Goal: Information Seeking & Learning: Check status

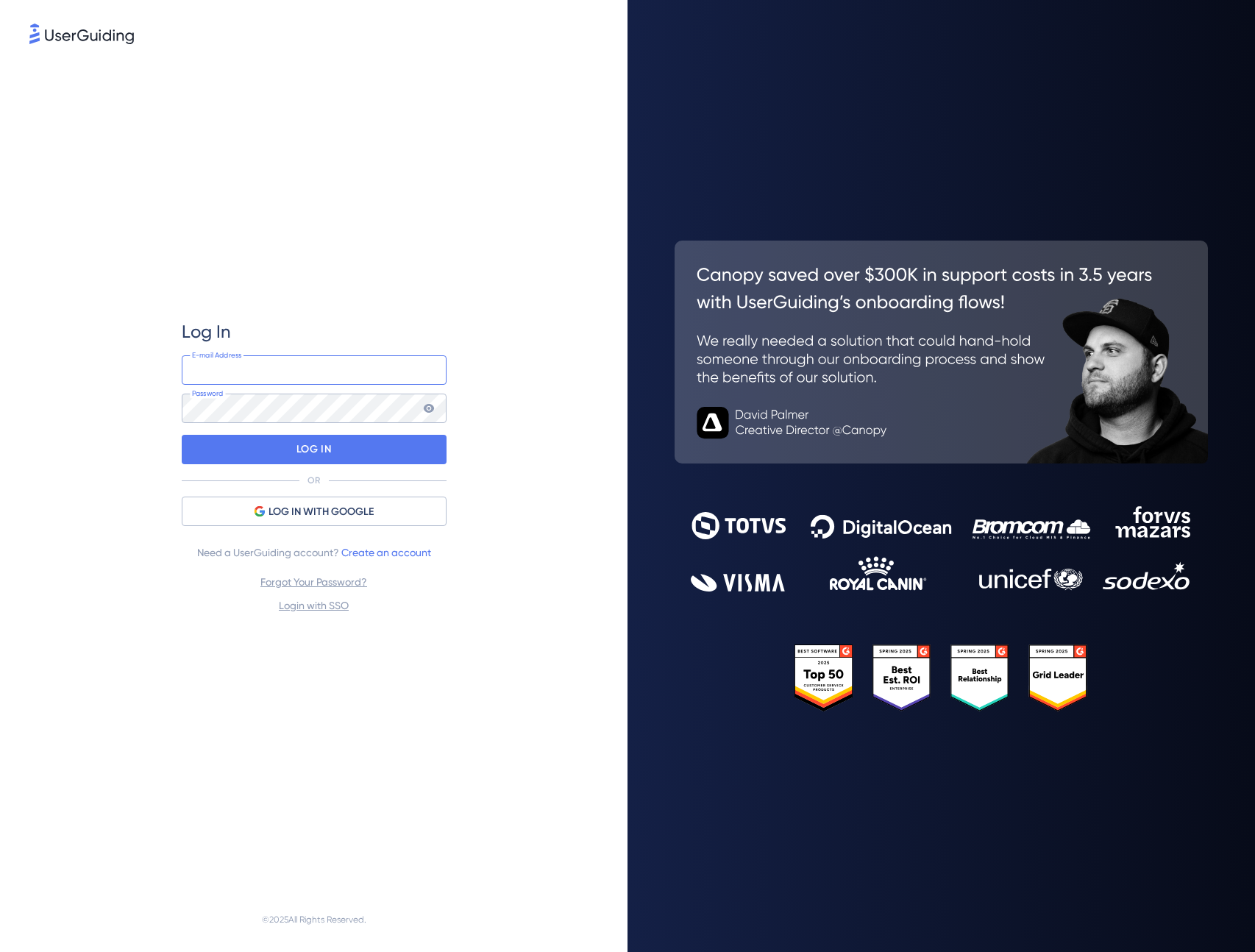
click at [288, 375] on input "email" at bounding box center [314, 370] width 265 height 29
type input "[PERSON_NAME][EMAIL_ADDRESS][DOMAIN_NAME]"
click at [265, 451] on div "LOG IN" at bounding box center [314, 449] width 265 height 29
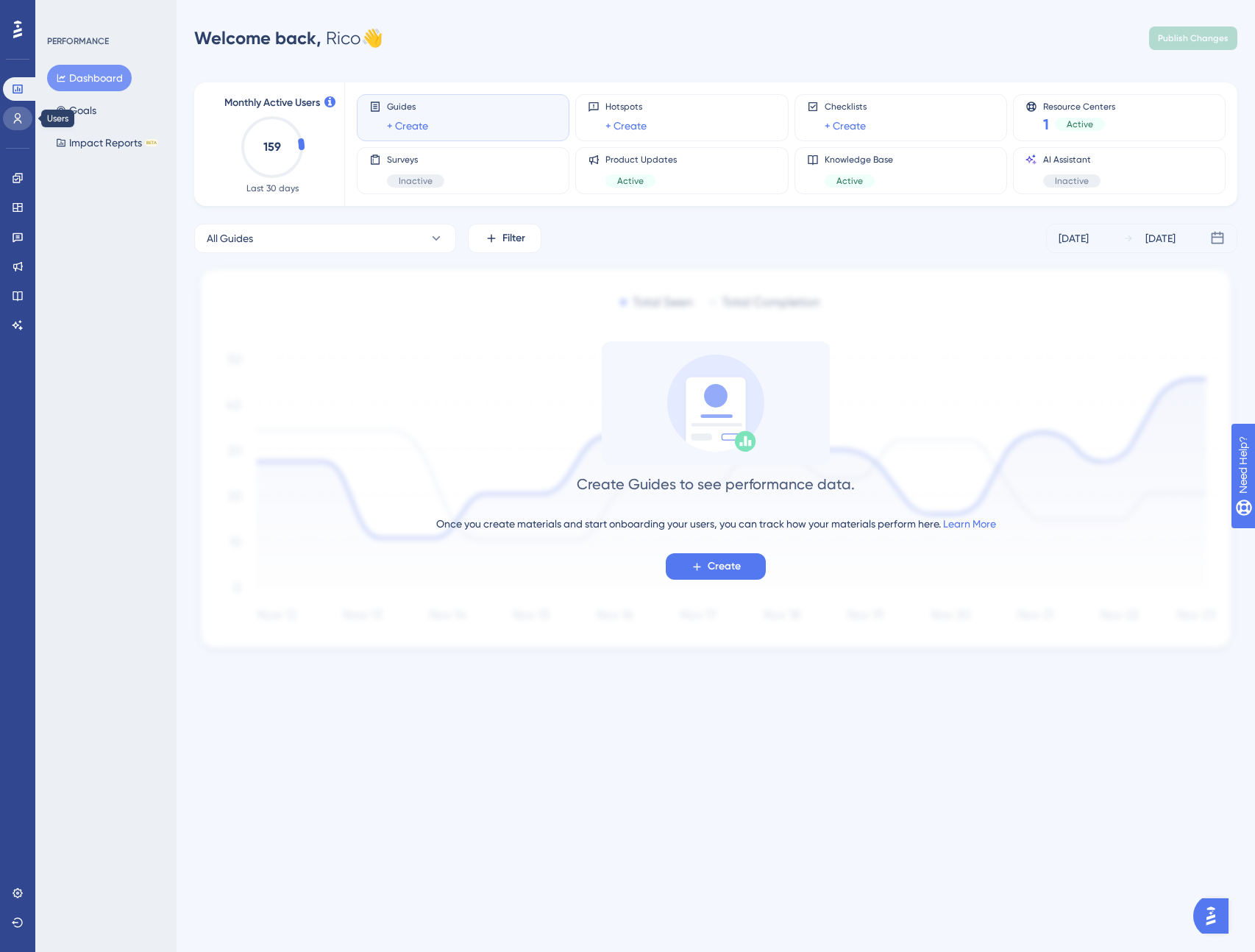
click at [23, 121] on icon at bounding box center [18, 119] width 12 height 12
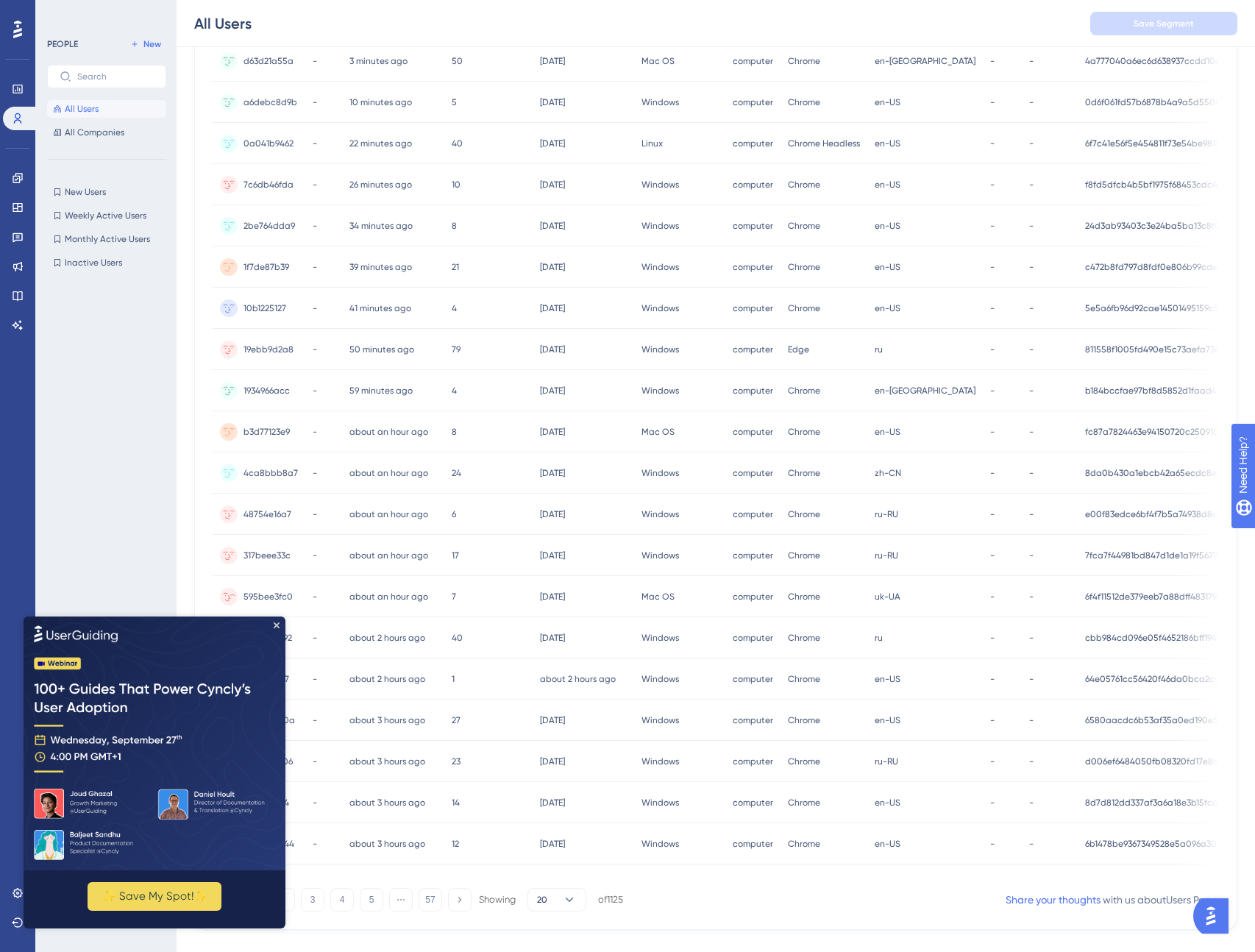
scroll to position [202, 0]
click at [275, 623] on icon "Close Preview" at bounding box center [277, 624] width 6 height 6
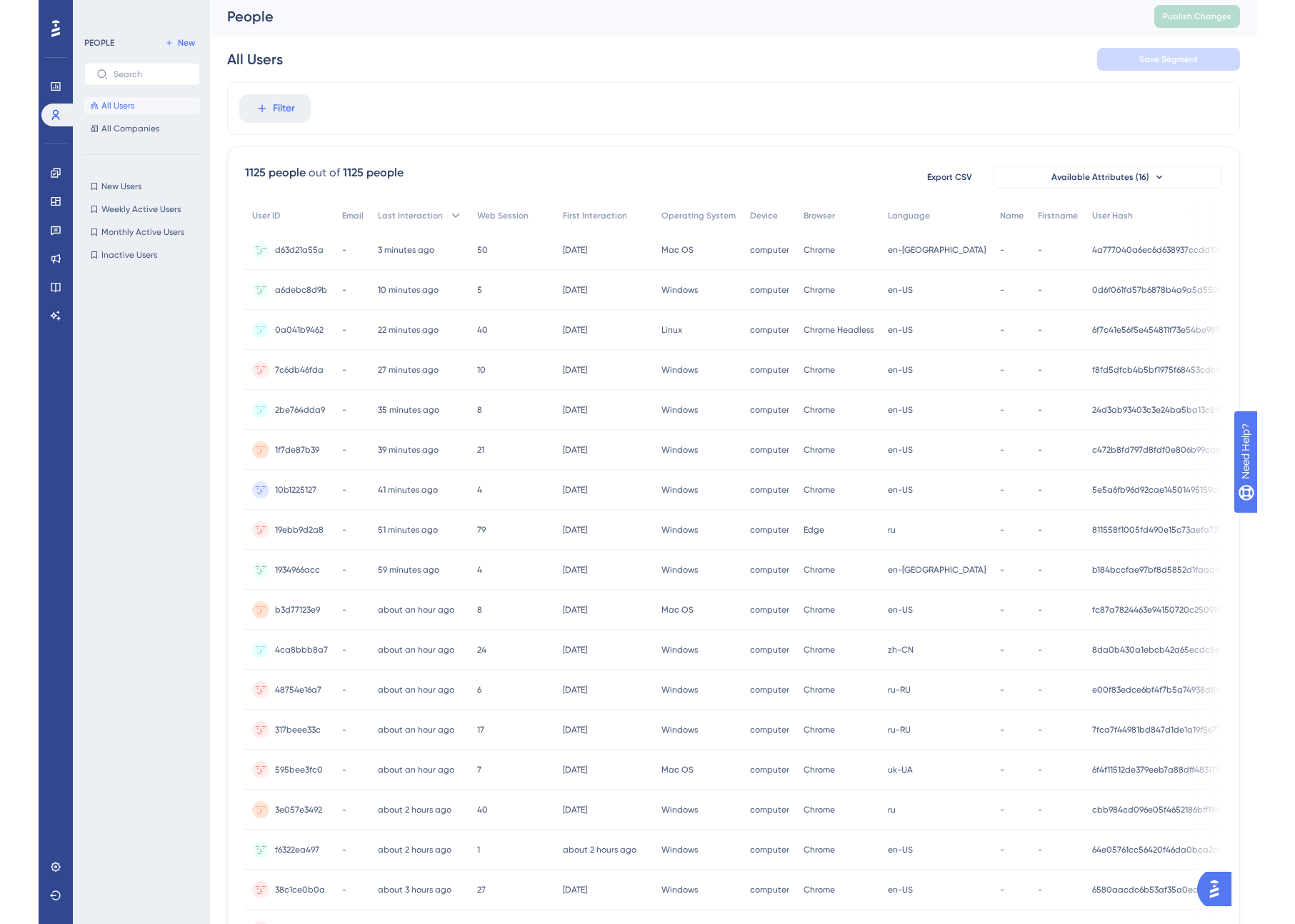
scroll to position [0, 100]
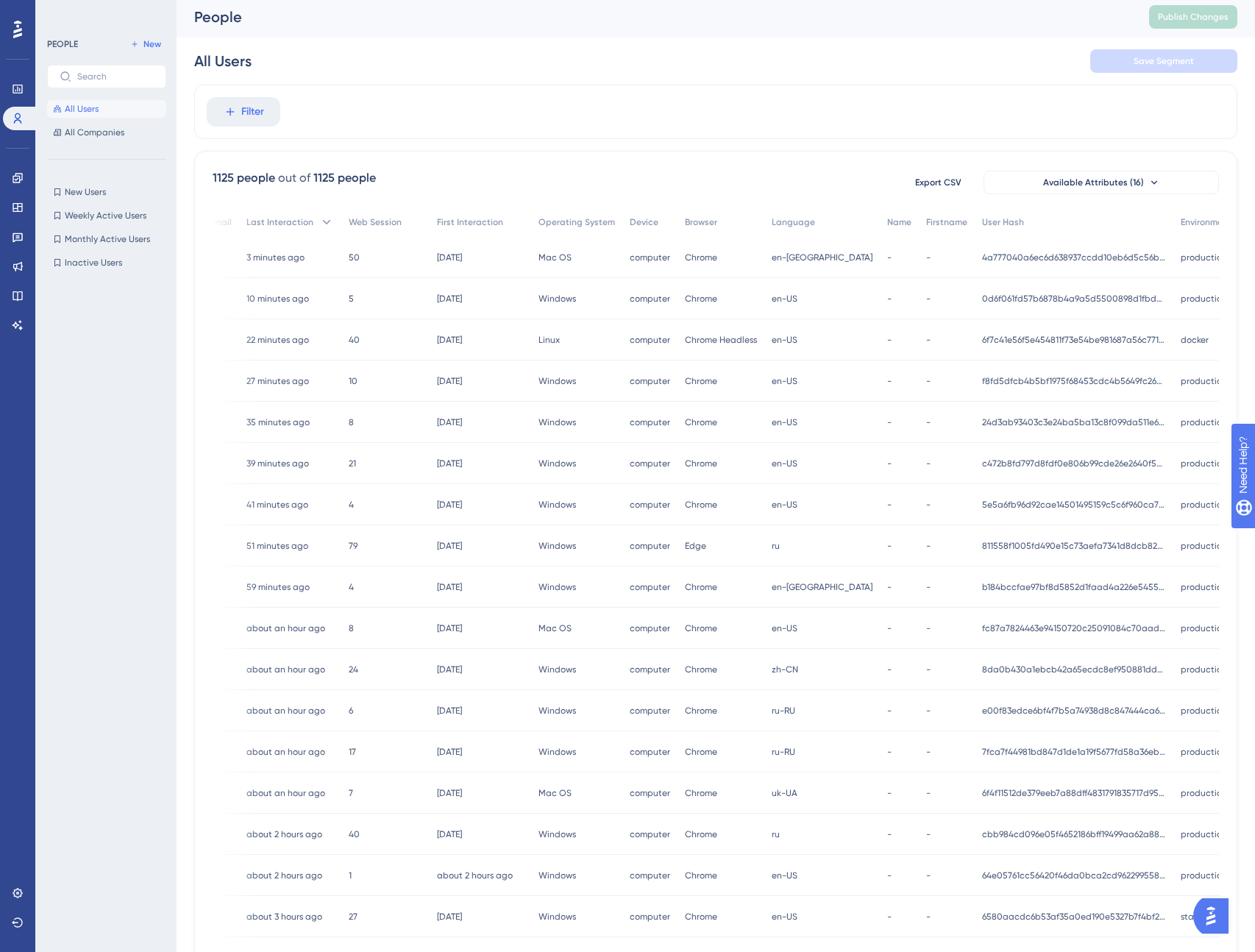
click at [35, 381] on div "Performance Users Engagement Widgets Feedback Product Updates Knowledge Base AI…" at bounding box center [17, 476] width 35 height 952
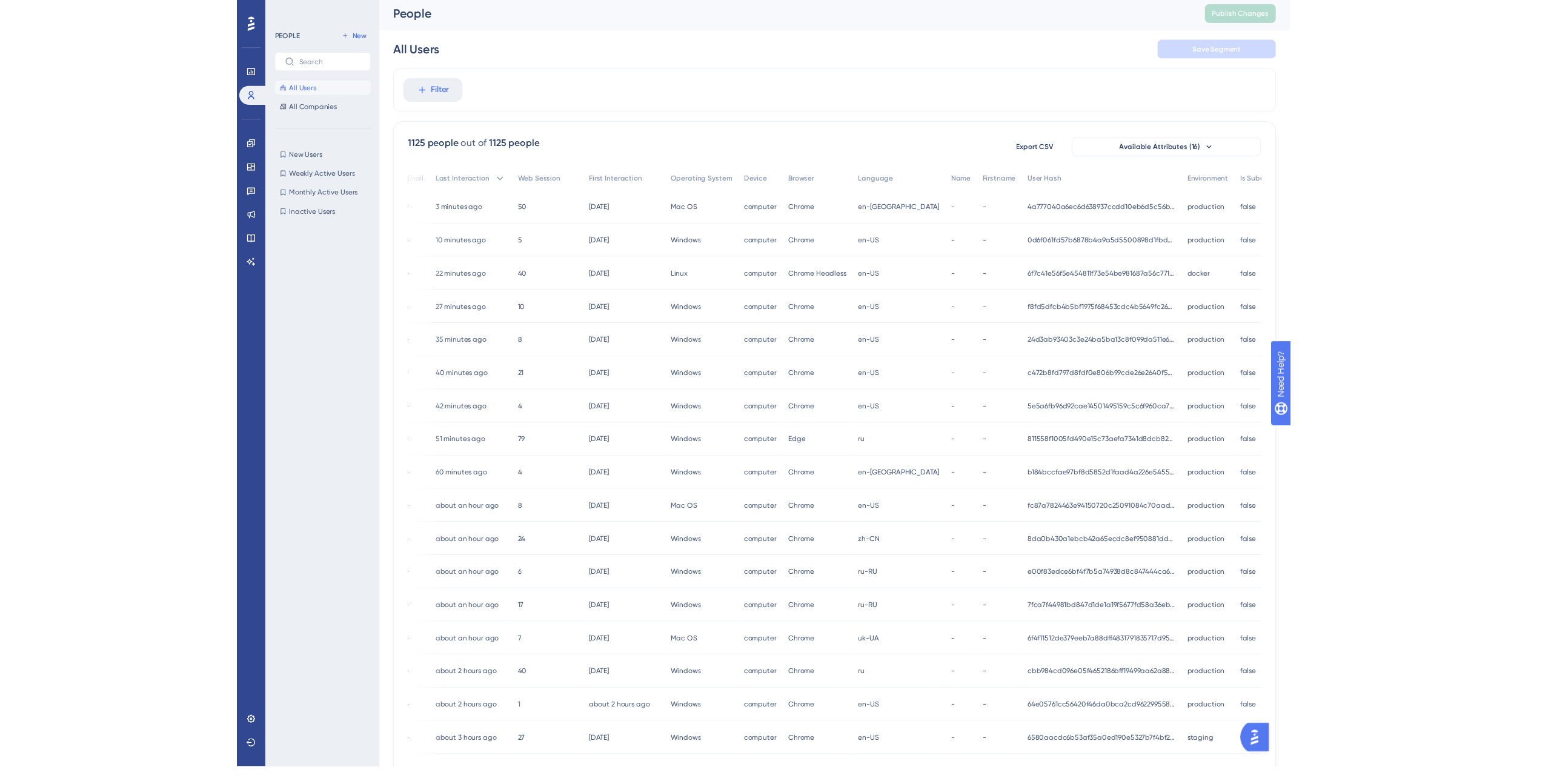
scroll to position [0, 0]
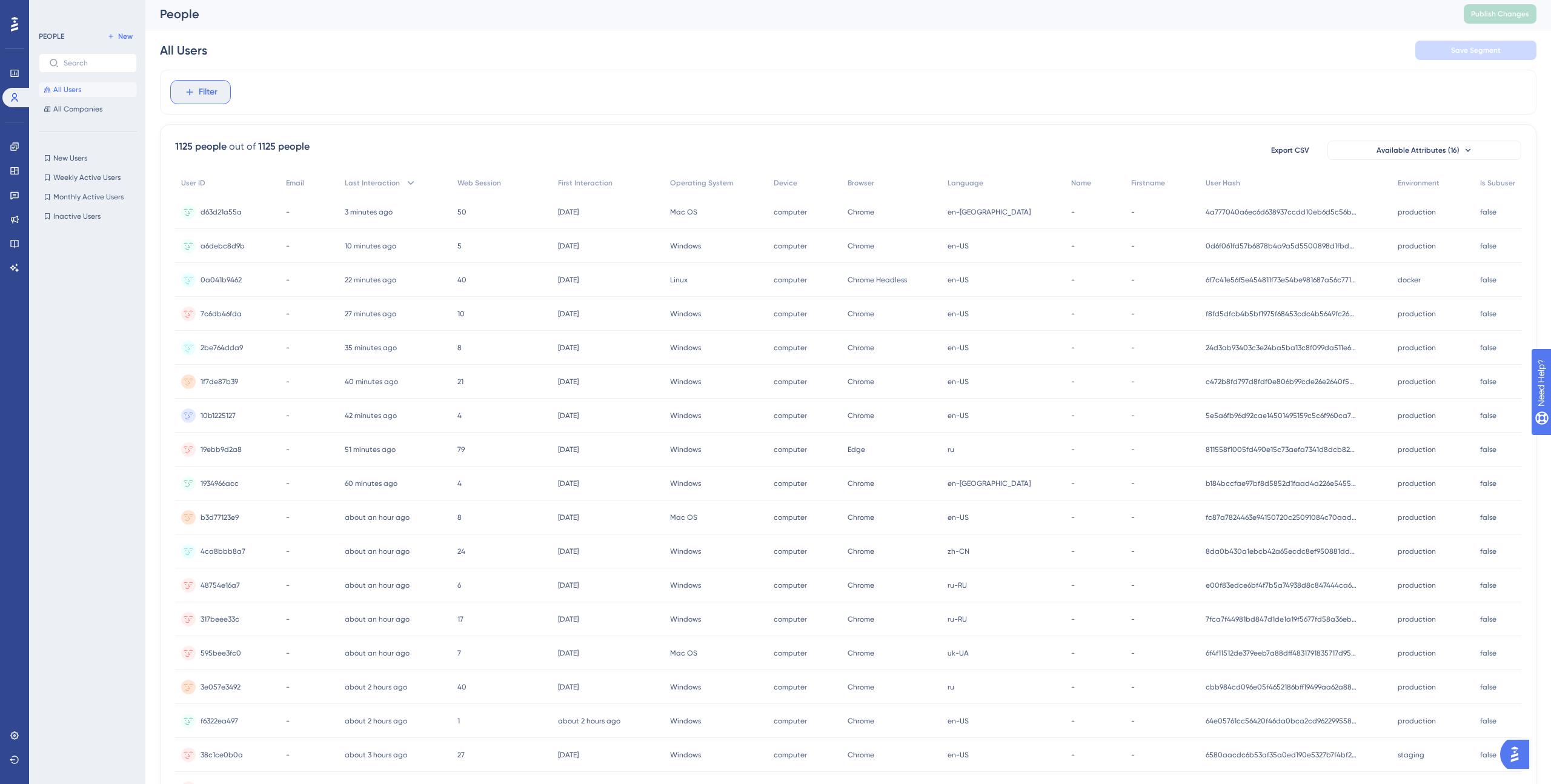
click at [210, 94] on span "Filter" at bounding box center [207, 92] width 19 height 15
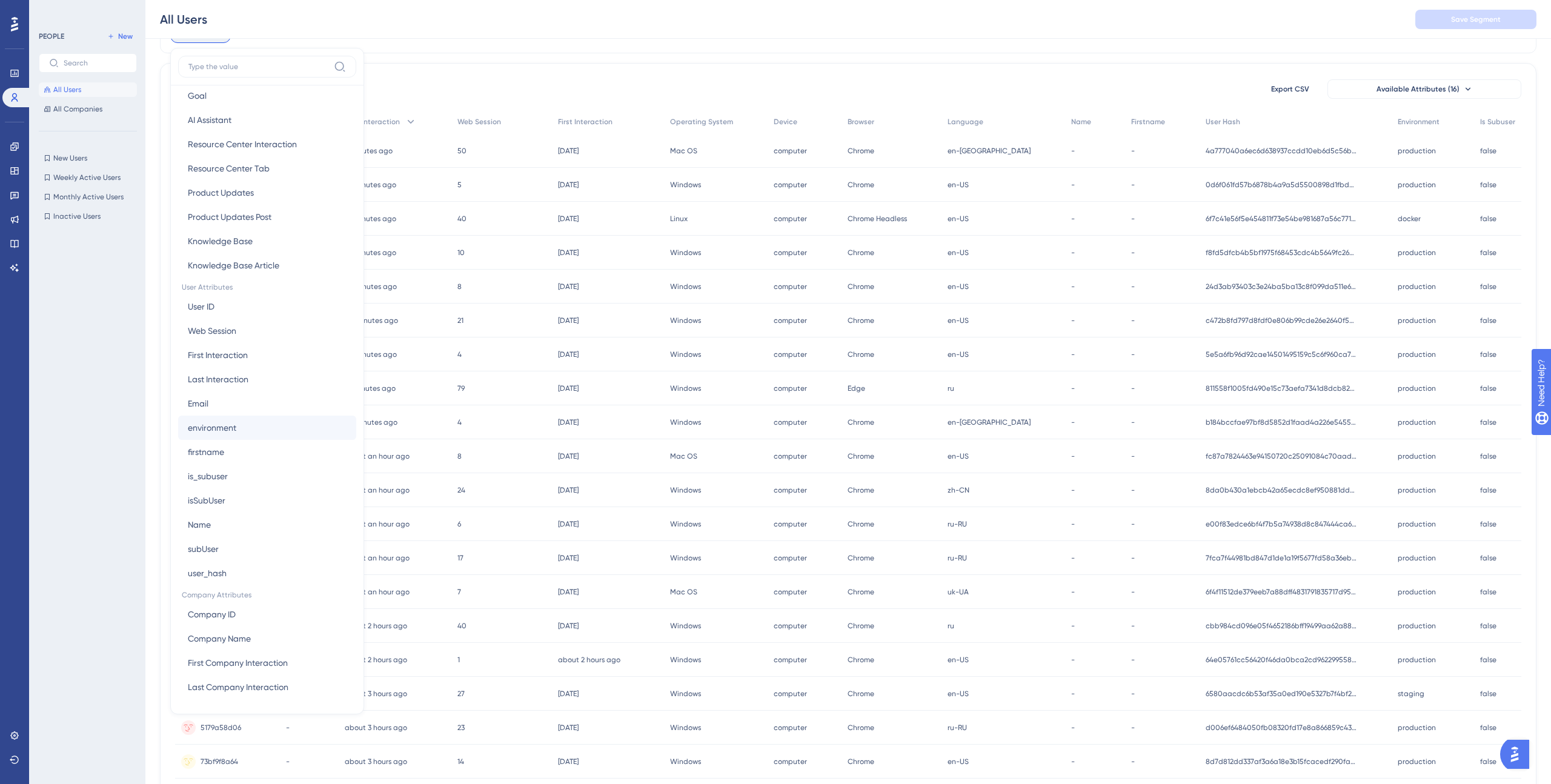
scroll to position [77, 0]
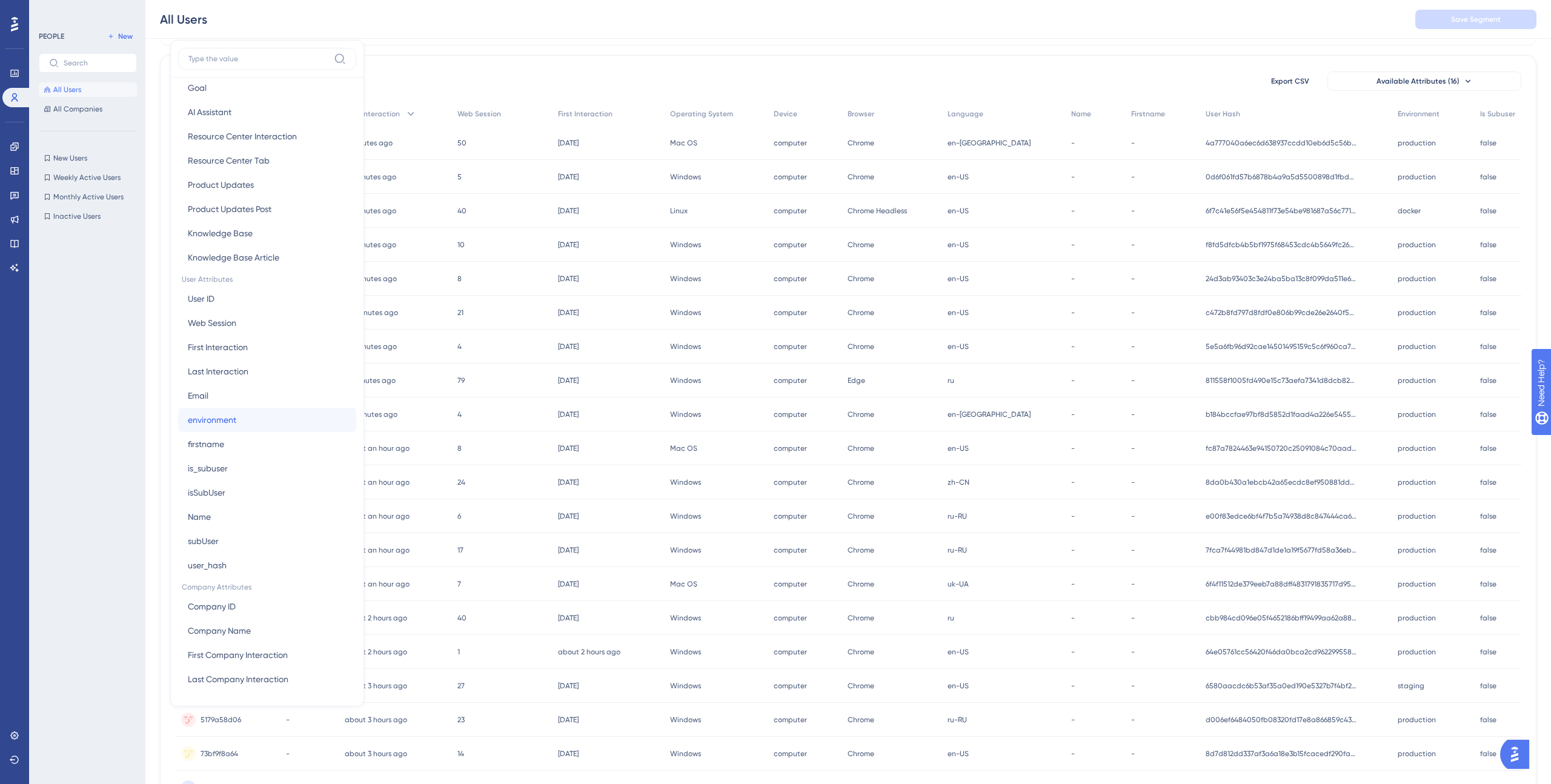
click at [230, 415] on span "environment" at bounding box center [211, 420] width 49 height 15
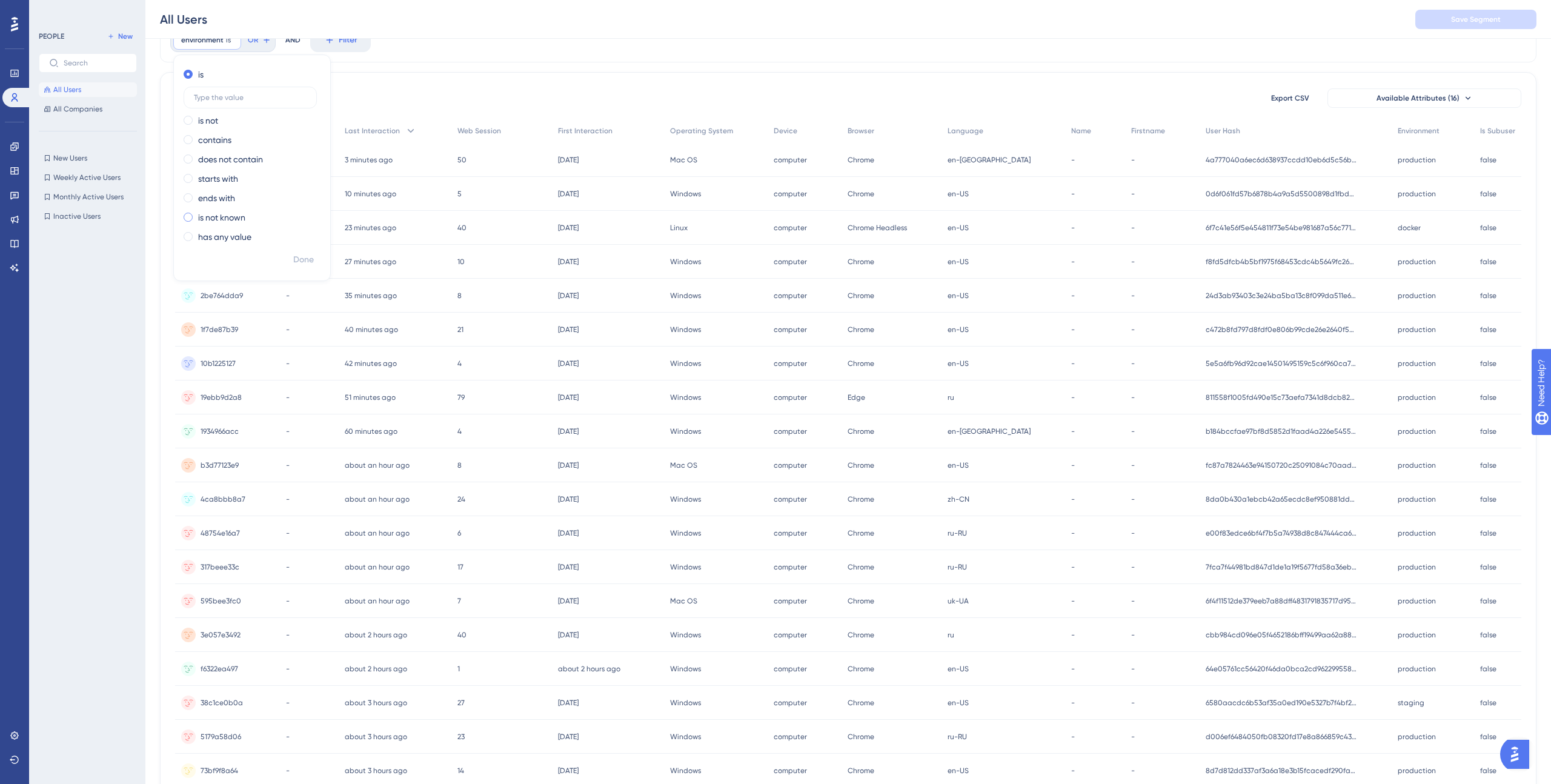
scroll to position [0, 0]
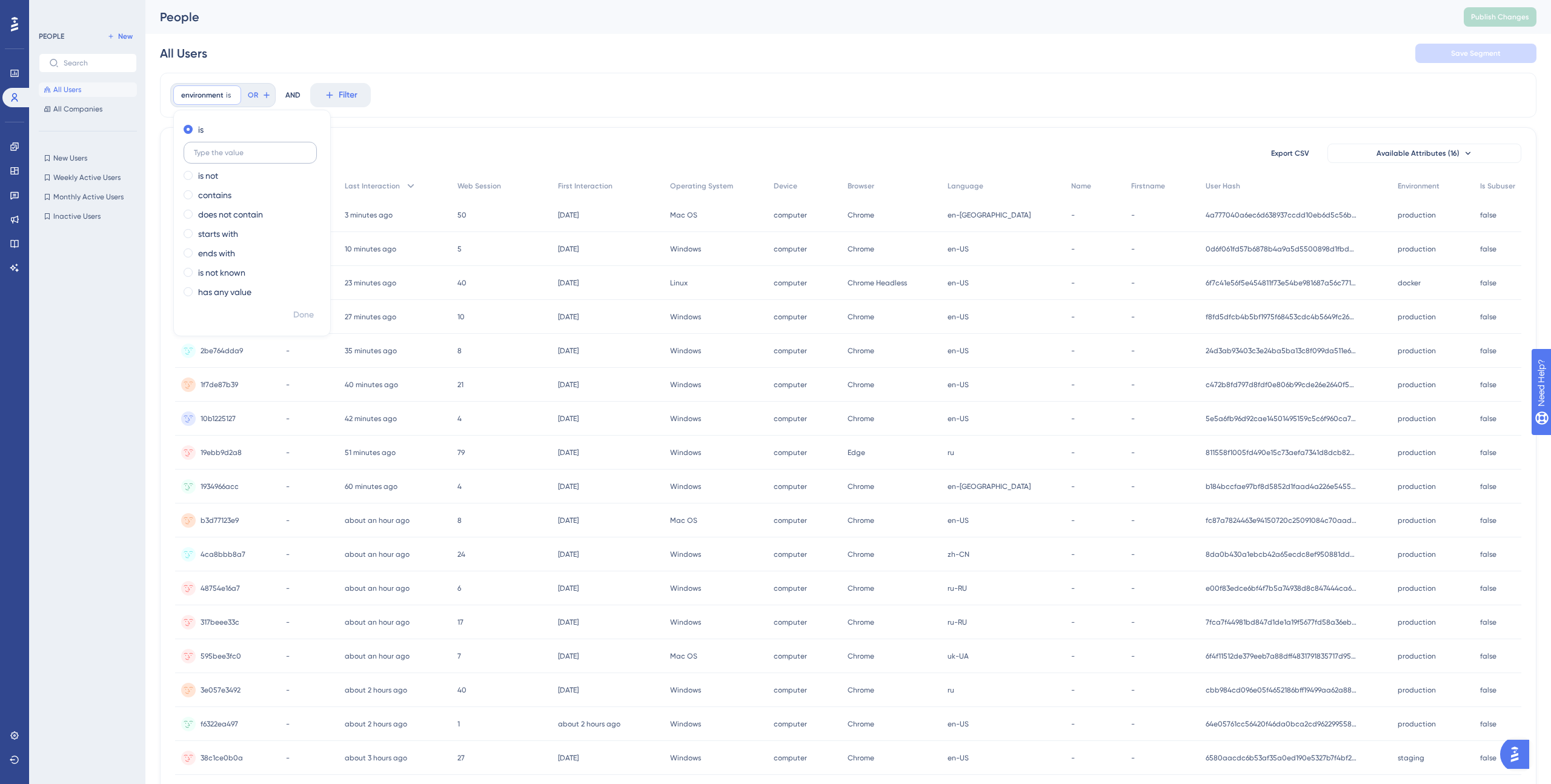
click at [226, 153] on input "text" at bounding box center [250, 152] width 113 height 8
type input "production"
click at [300, 313] on span "Done" at bounding box center [303, 315] width 21 height 15
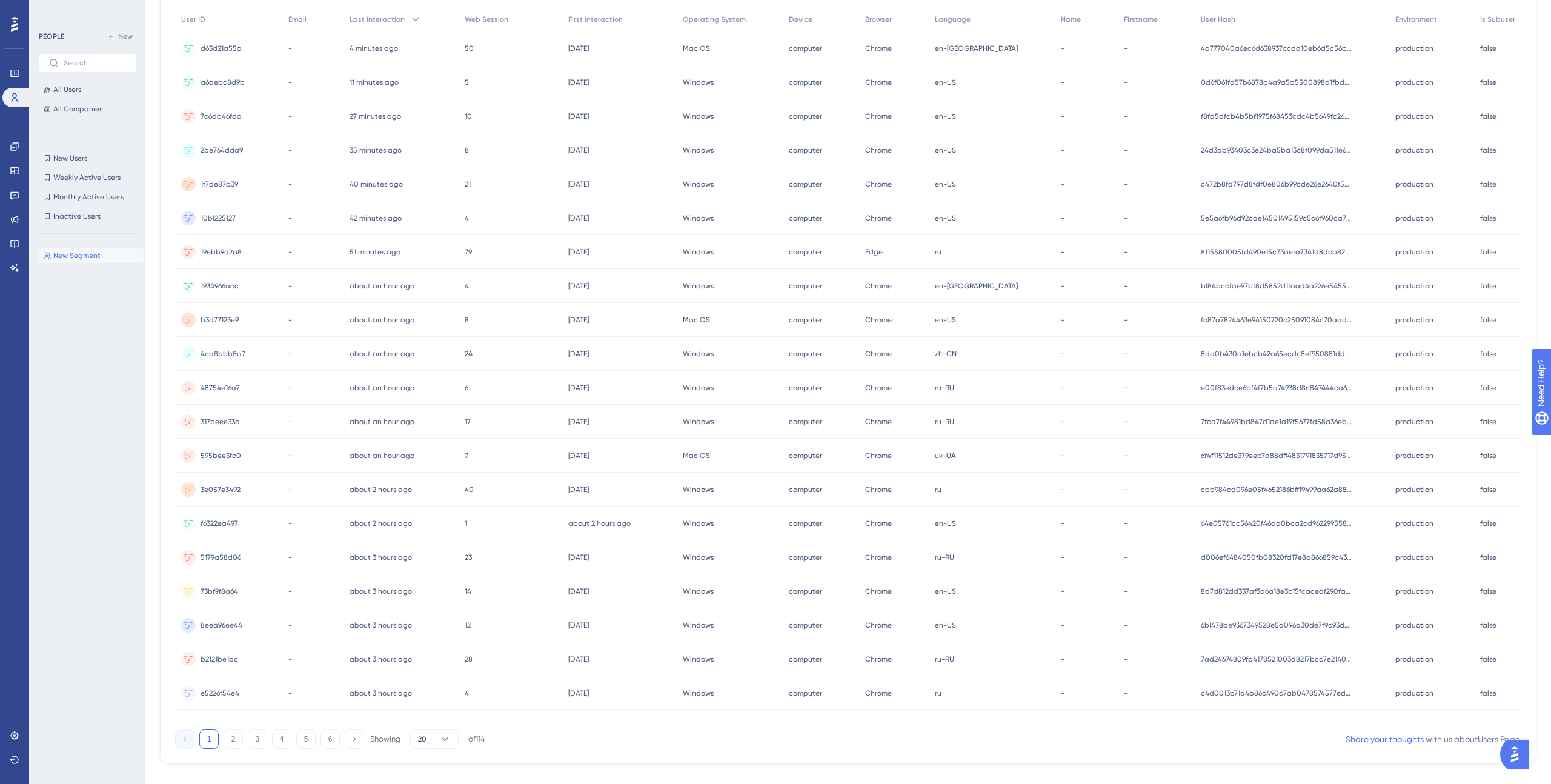
scroll to position [190, 0]
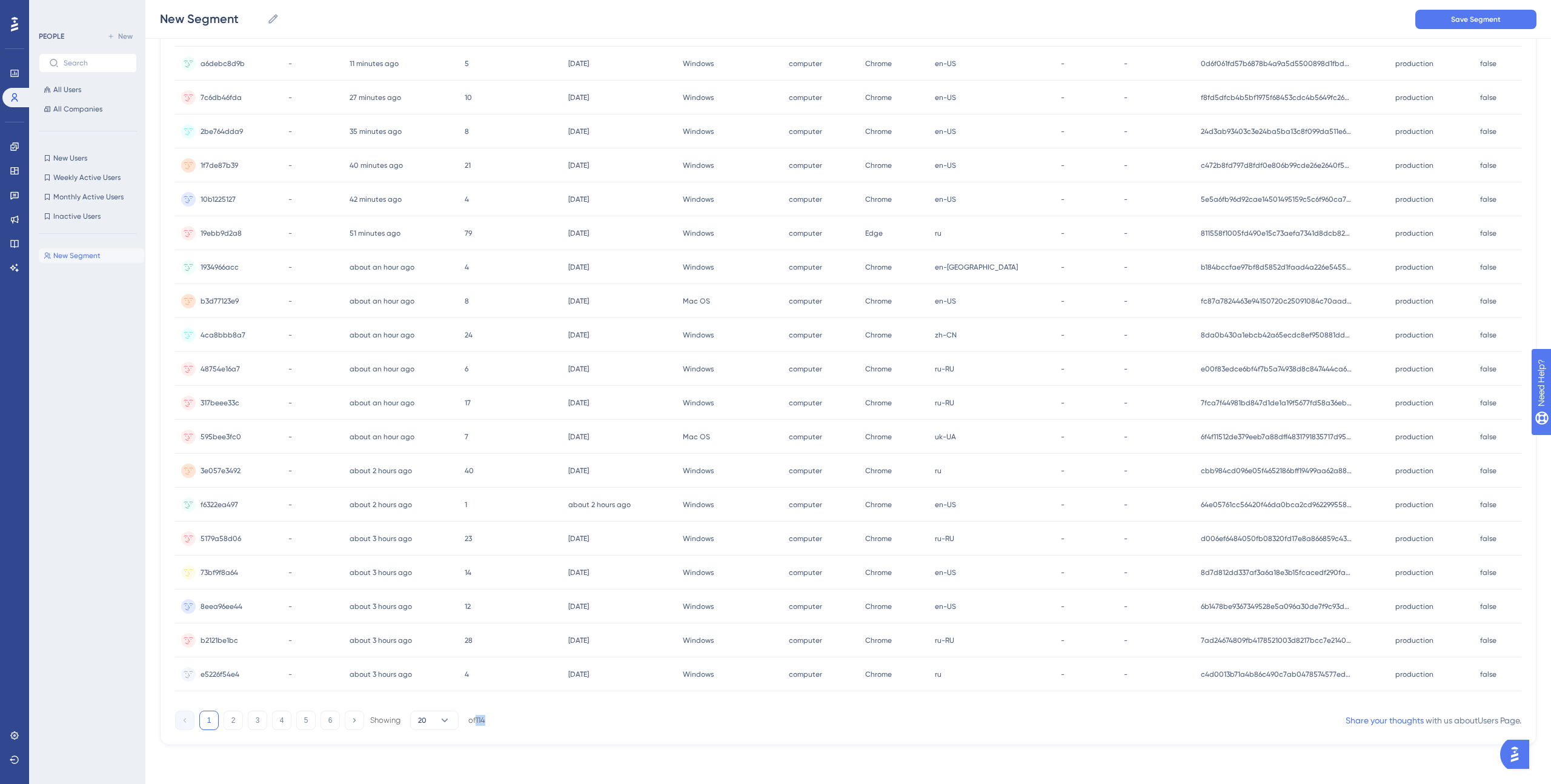
drag, startPoint x: 504, startPoint y: 722, endPoint x: 625, endPoint y: 722, distance: 121.0
click at [552, 722] on div "1 2 3 4 5 6 Showing 20 of 114 Share your thoughts with us about Users Page ." at bounding box center [848, 717] width 1346 height 24
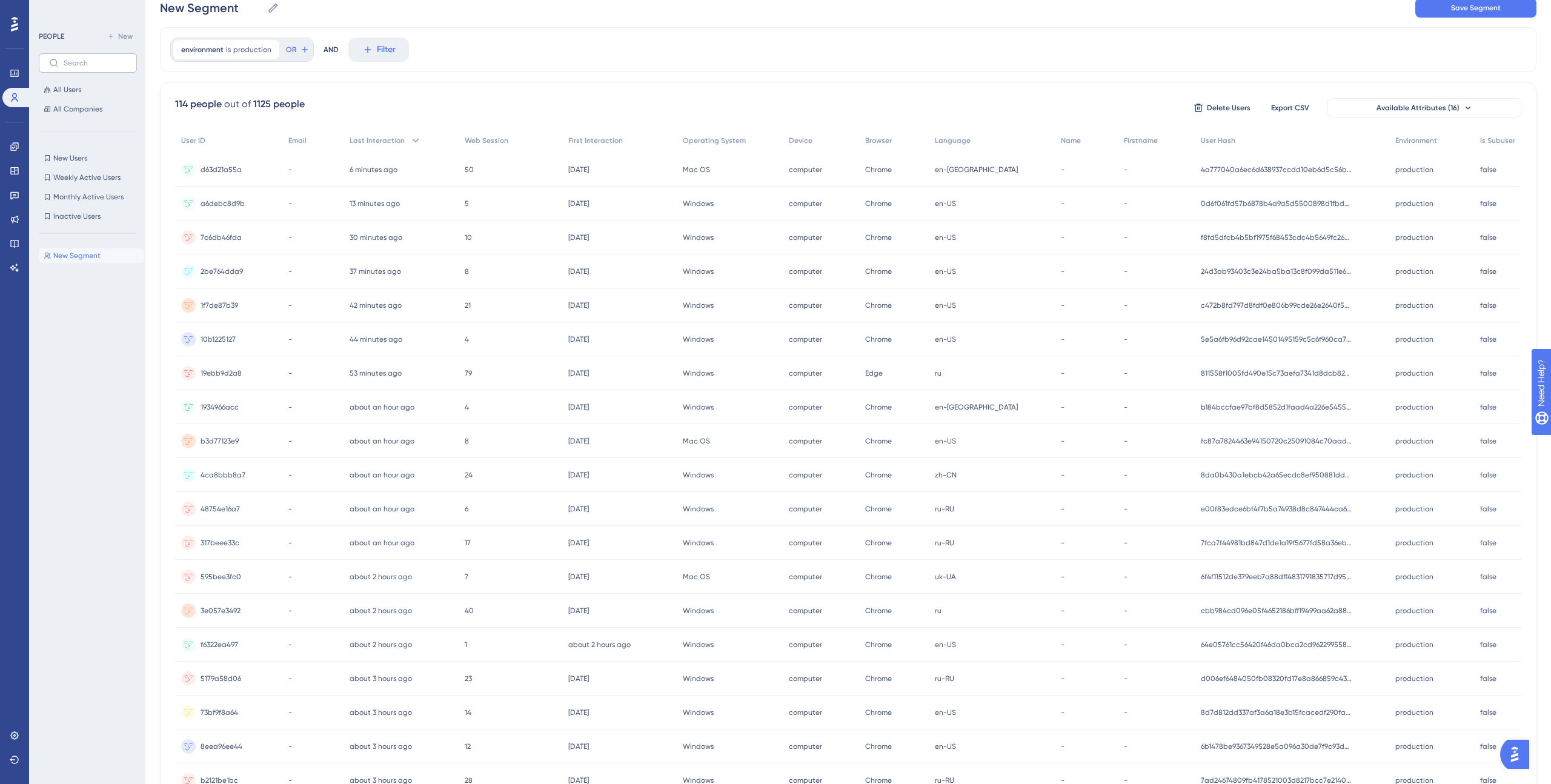
scroll to position [0, 0]
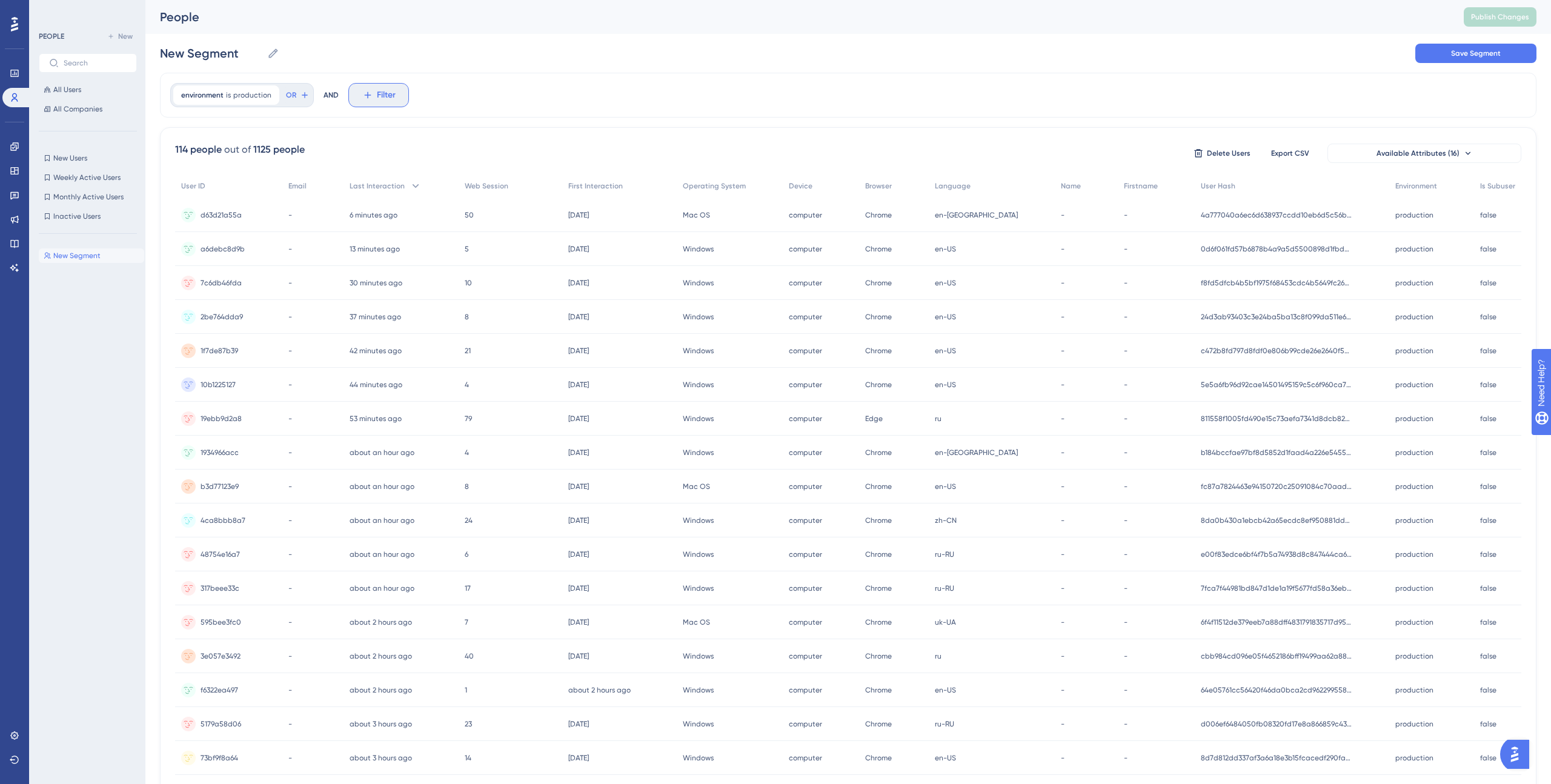
click at [378, 95] on span "Filter" at bounding box center [386, 95] width 19 height 15
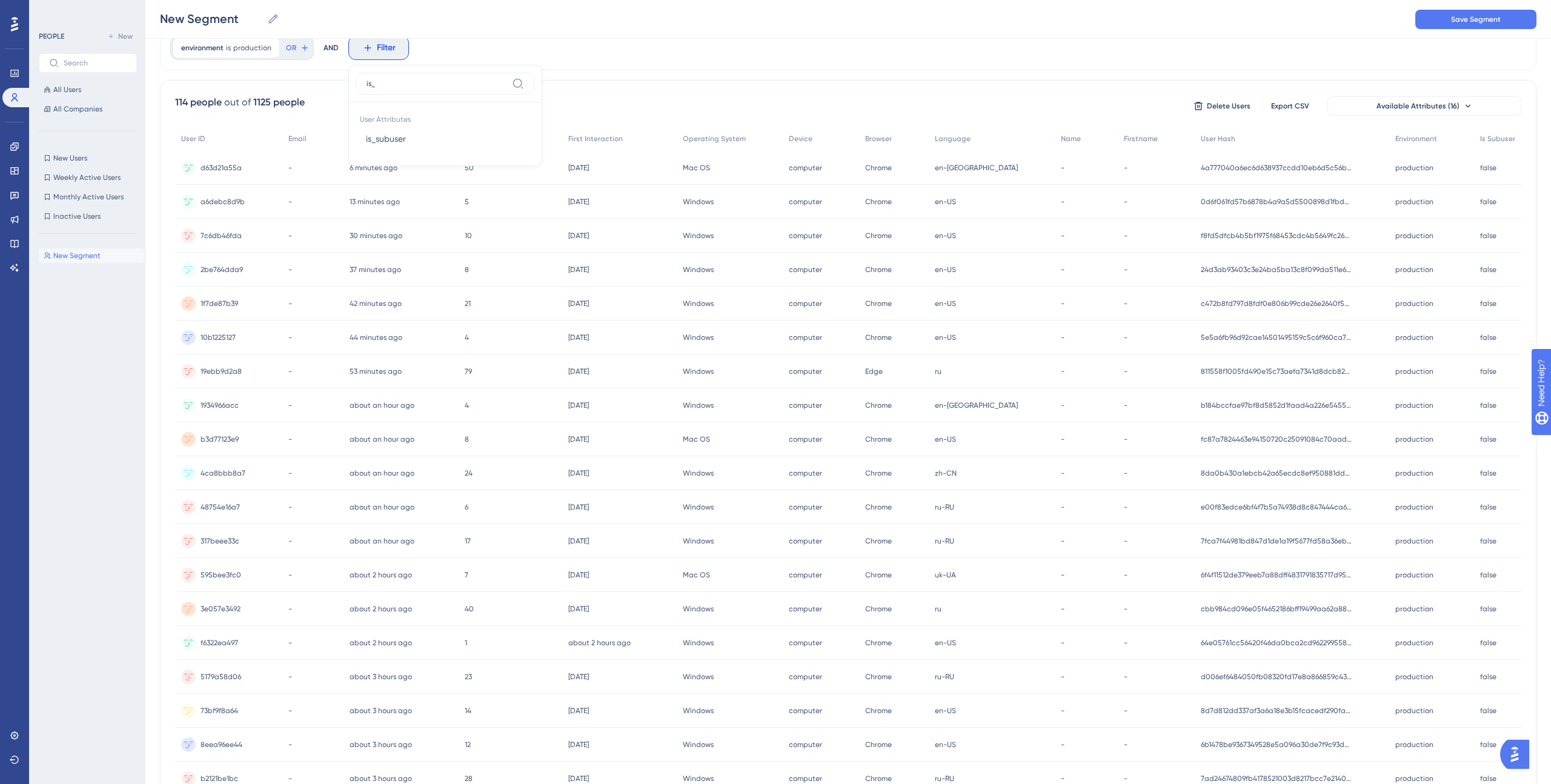
type input "is_"
click at [368, 139] on span "is_subuser" at bounding box center [386, 139] width 40 height 15
click at [480, 161] on span "Done" at bounding box center [481, 164] width 21 height 15
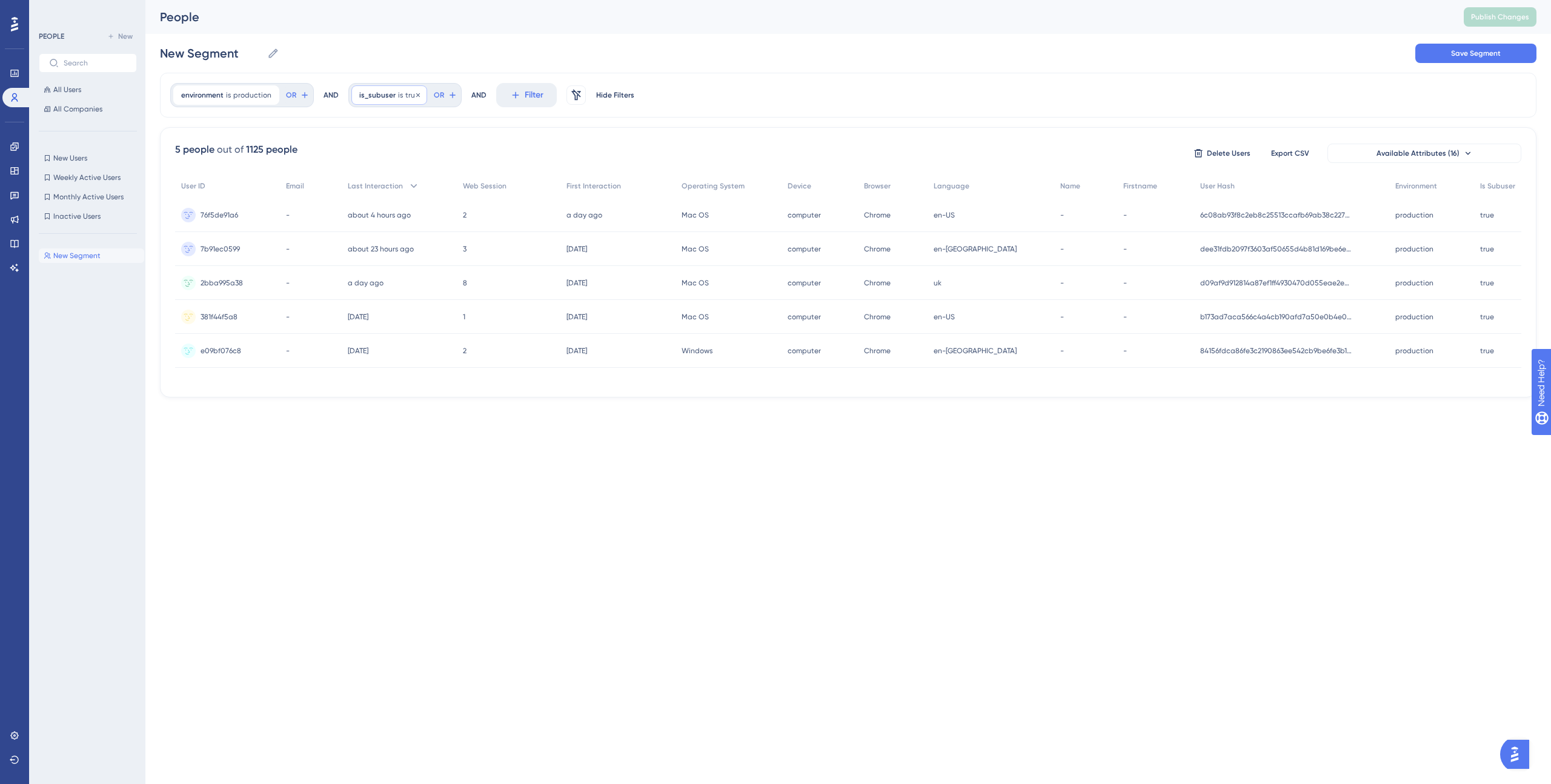
click at [405, 93] on span "true" at bounding box center [411, 95] width 14 height 10
click at [370, 148] on div "is false" at bounding box center [427, 149] width 132 height 15
click at [476, 211] on span "Done" at bounding box center [481, 211] width 21 height 15
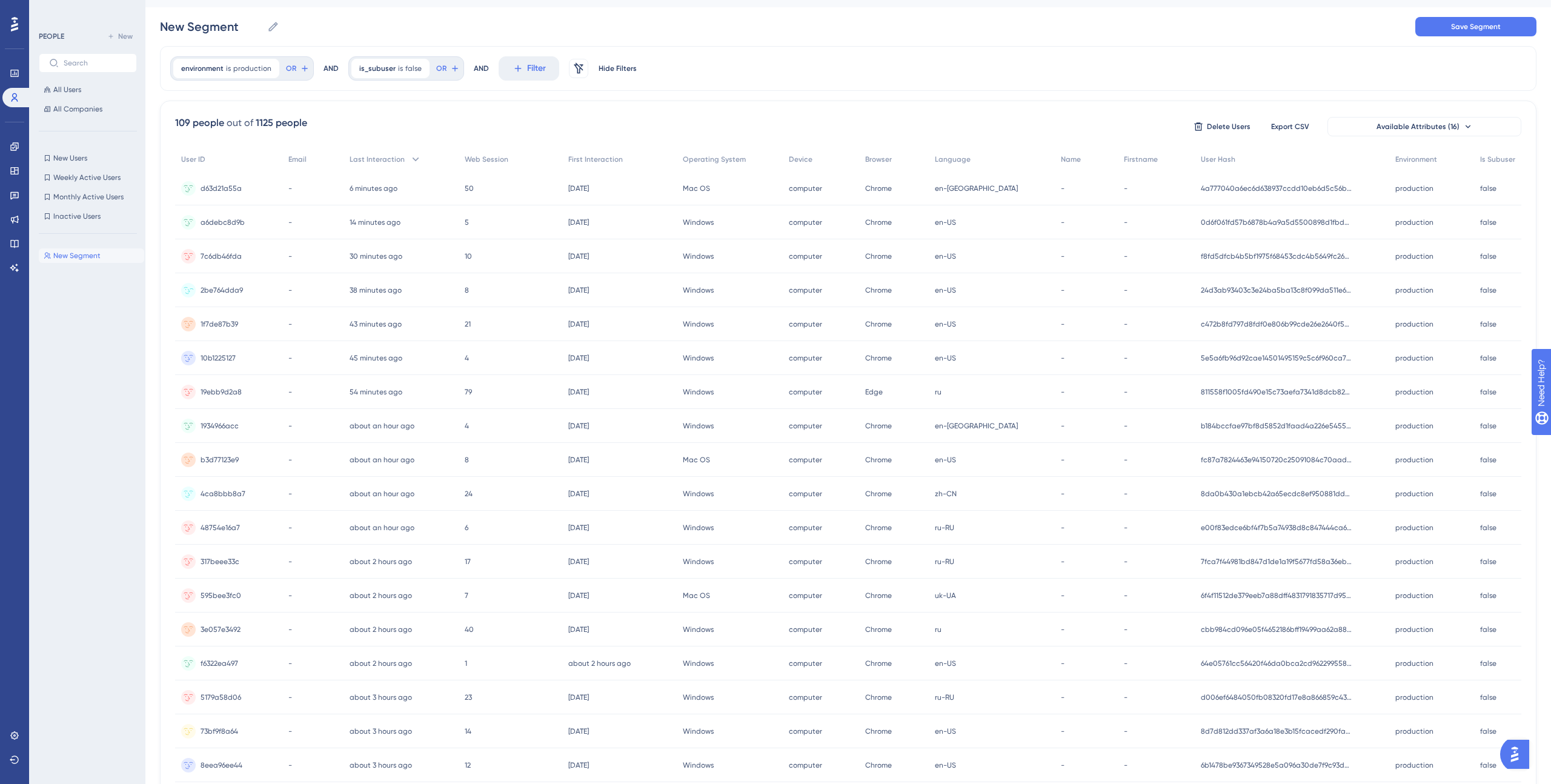
scroll to position [24, 0]
click at [503, 160] on span "Web Session" at bounding box center [486, 162] width 44 height 10
click at [495, 188] on div "79 79" at bounding box center [510, 188] width 104 height 34
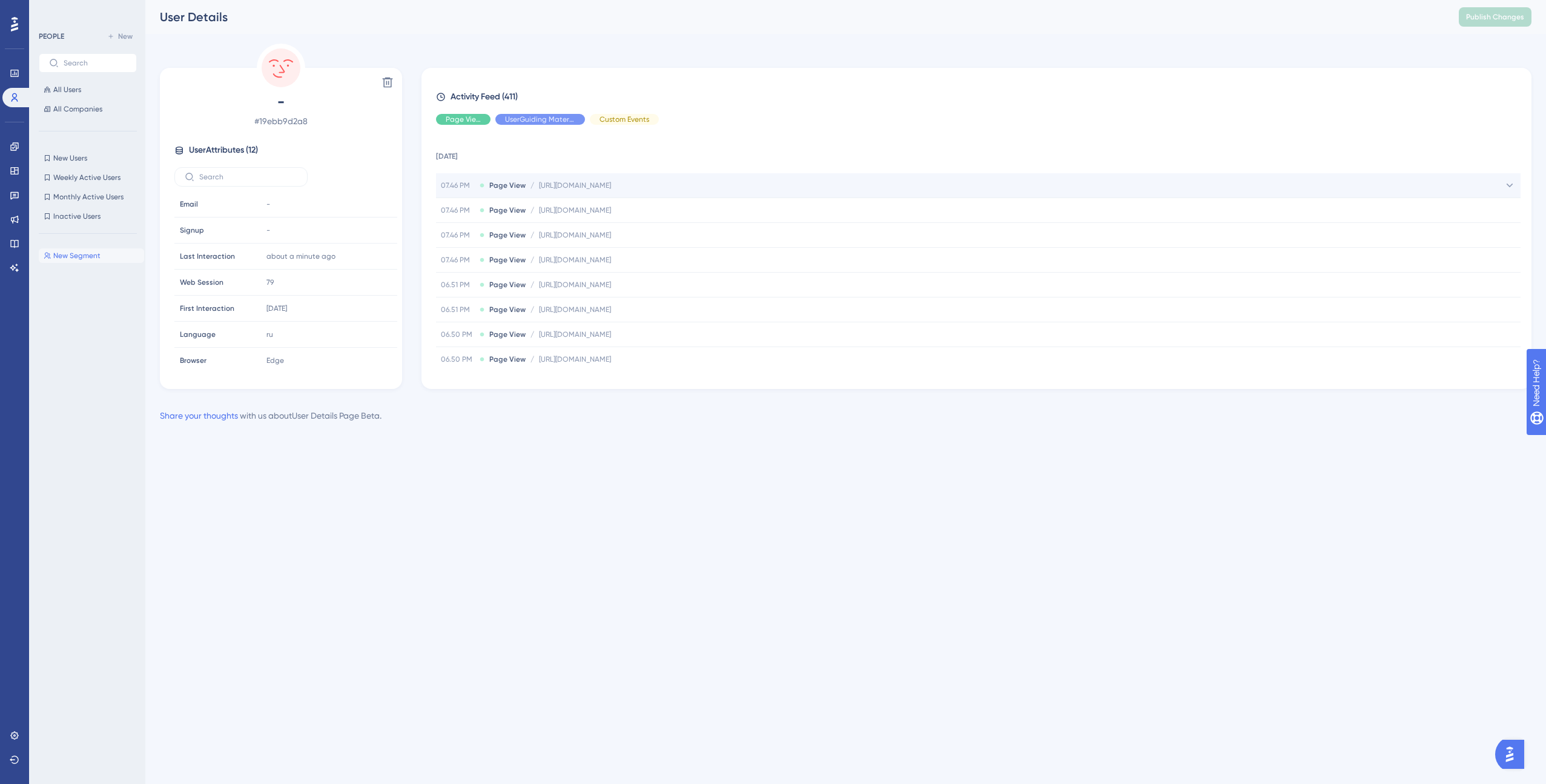
click at [611, 185] on span "[URL][DOMAIN_NAME]" at bounding box center [575, 185] width 72 height 10
click at [605, 192] on div "07.46 PM Page View / [URL][DOMAIN_NAME] [URL][DOMAIN_NAME]" at bounding box center [978, 185] width 1084 height 24
click at [63, 90] on span "All Users" at bounding box center [67, 90] width 28 height 10
click at [63, 93] on span "All Users" at bounding box center [67, 90] width 28 height 10
click at [76, 93] on span "All Users" at bounding box center [67, 90] width 28 height 10
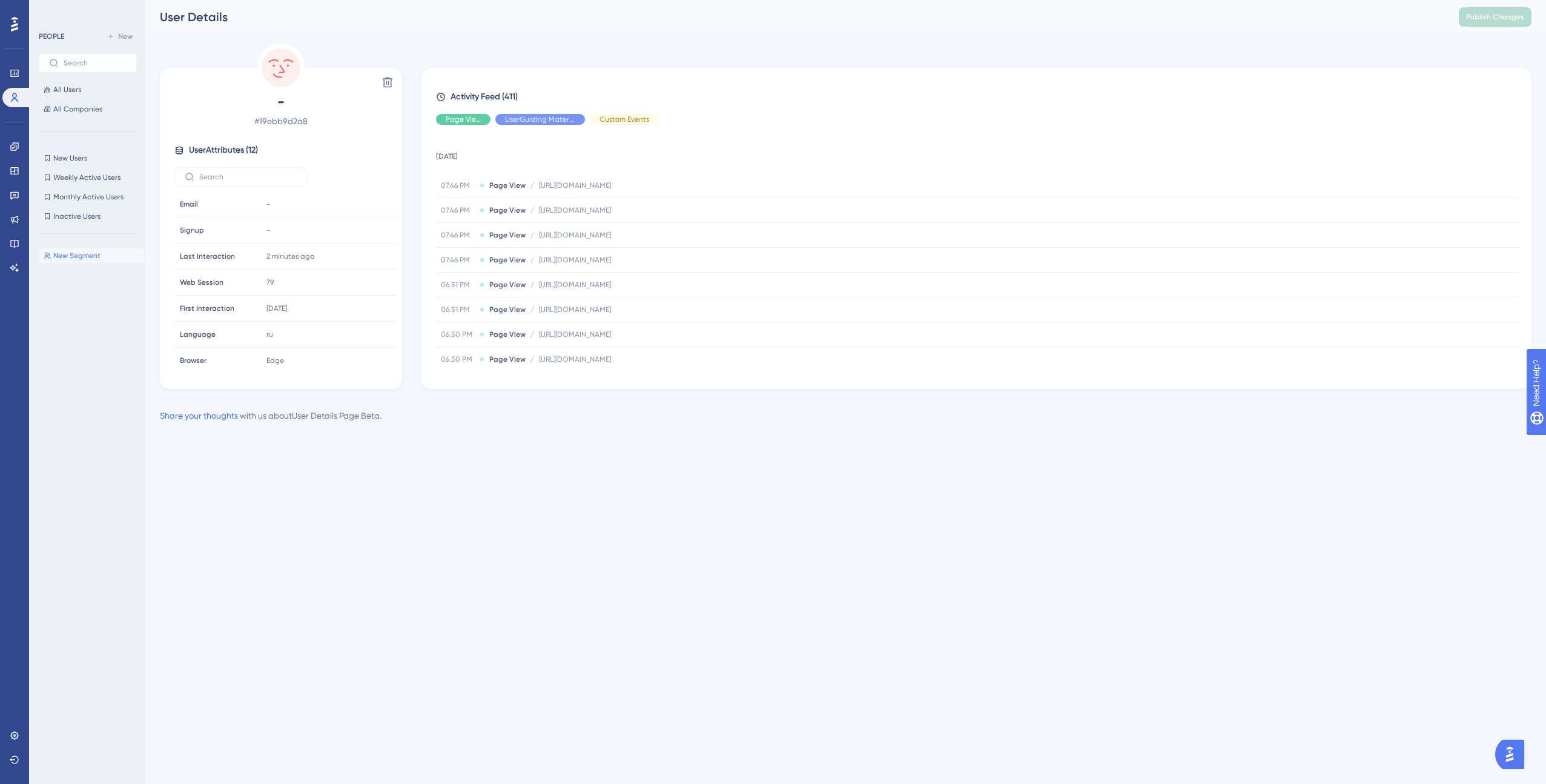
drag, startPoint x: 180, startPoint y: 42, endPoint x: 170, endPoint y: 51, distance: 13.5
click at [180, 42] on div "Performance Users Engagement Widgets Feedback Product Updates Knowledge Base AI…" at bounding box center [846, 220] width 1401 height 442
click at [85, 107] on span "All Companies" at bounding box center [78, 109] width 49 height 10
click at [59, 85] on span "All Users" at bounding box center [67, 90] width 28 height 10
click at [16, 74] on icon at bounding box center [15, 73] width 10 height 10
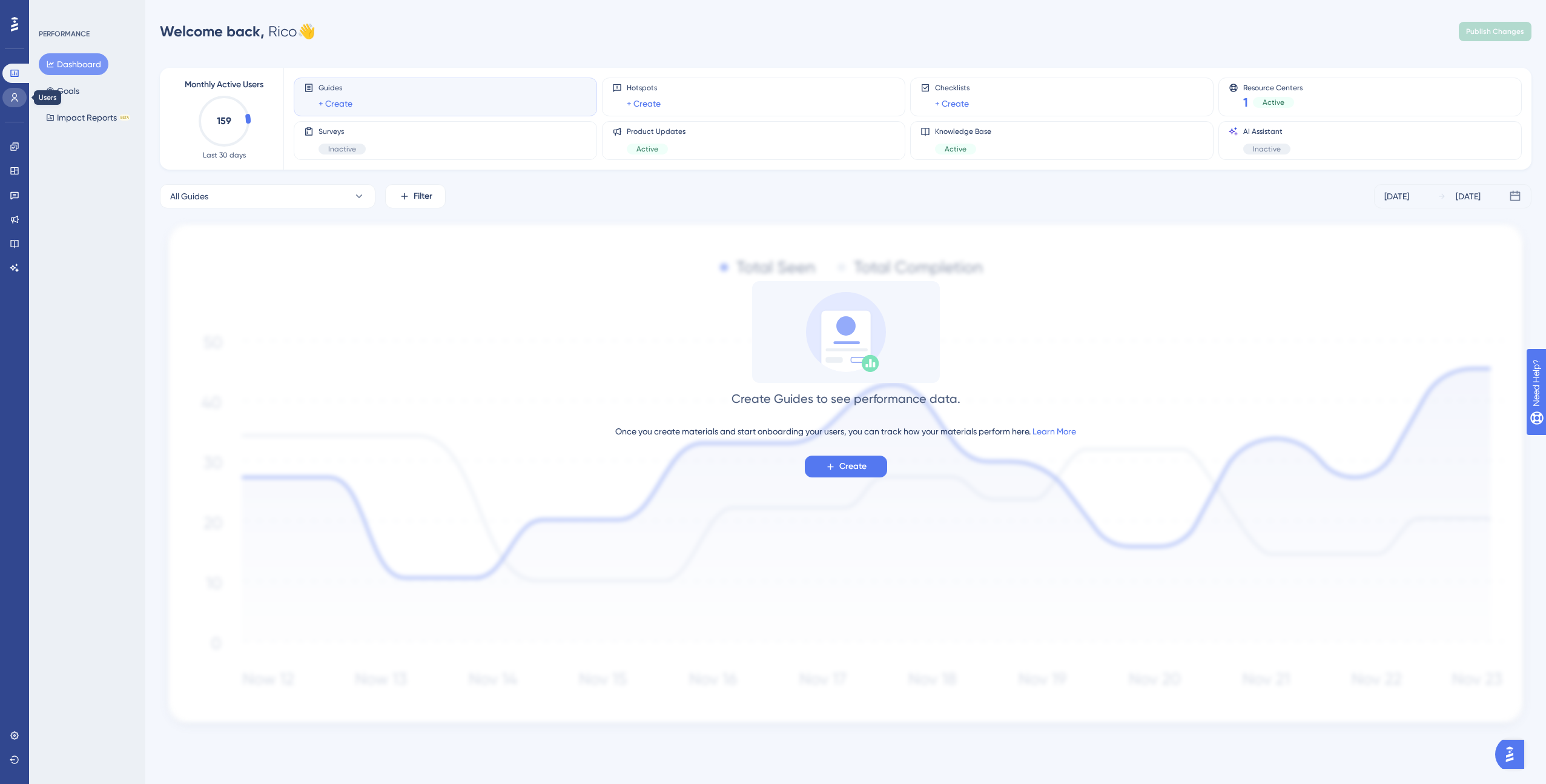
click at [12, 97] on icon at bounding box center [15, 97] width 7 height 8
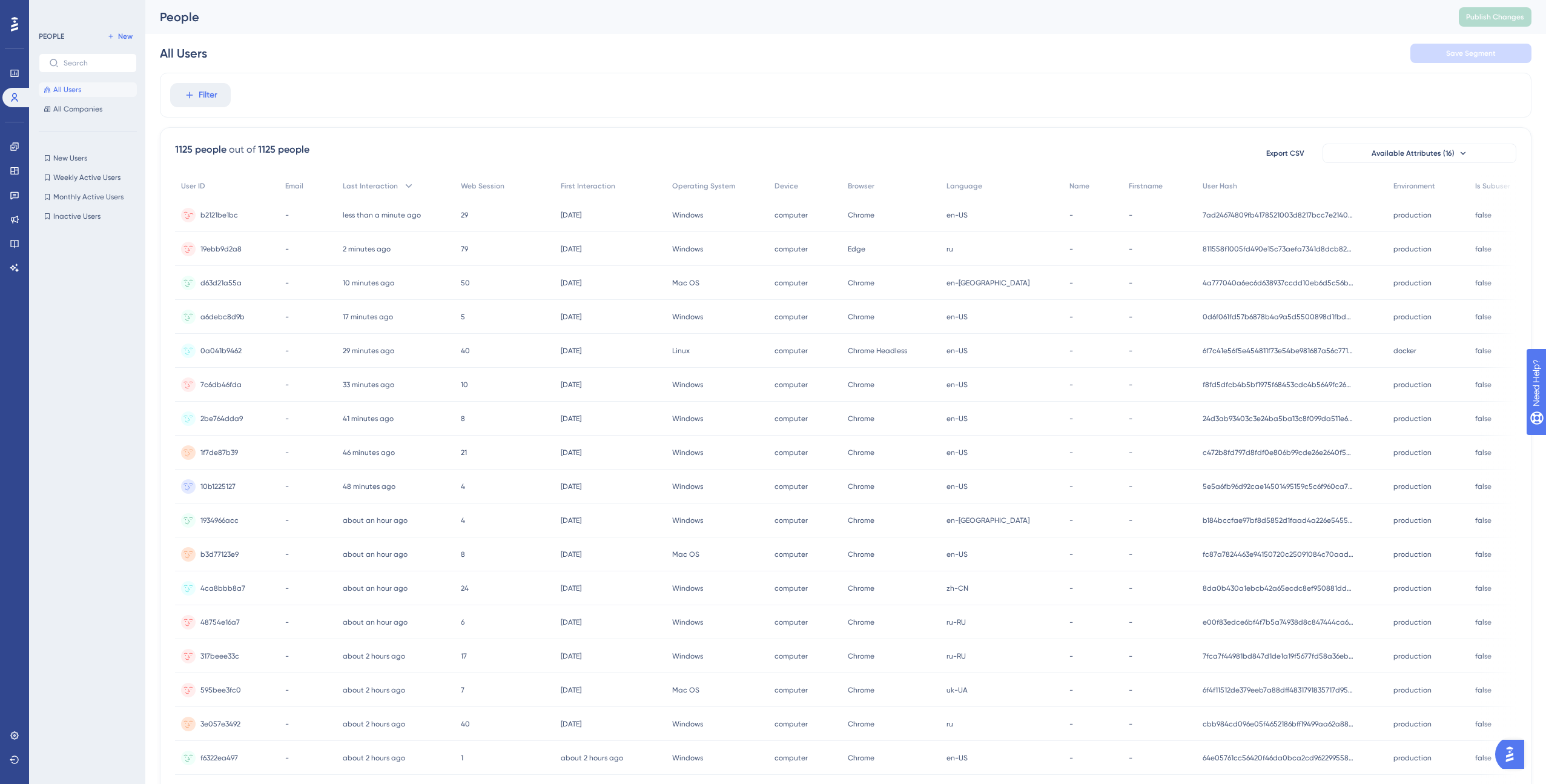
click at [455, 215] on div "less than a minute ago [DATE] 19:48" at bounding box center [396, 215] width 118 height 34
click at [389, 210] on div "less than a minute ago" at bounding box center [382, 215] width 78 height 10
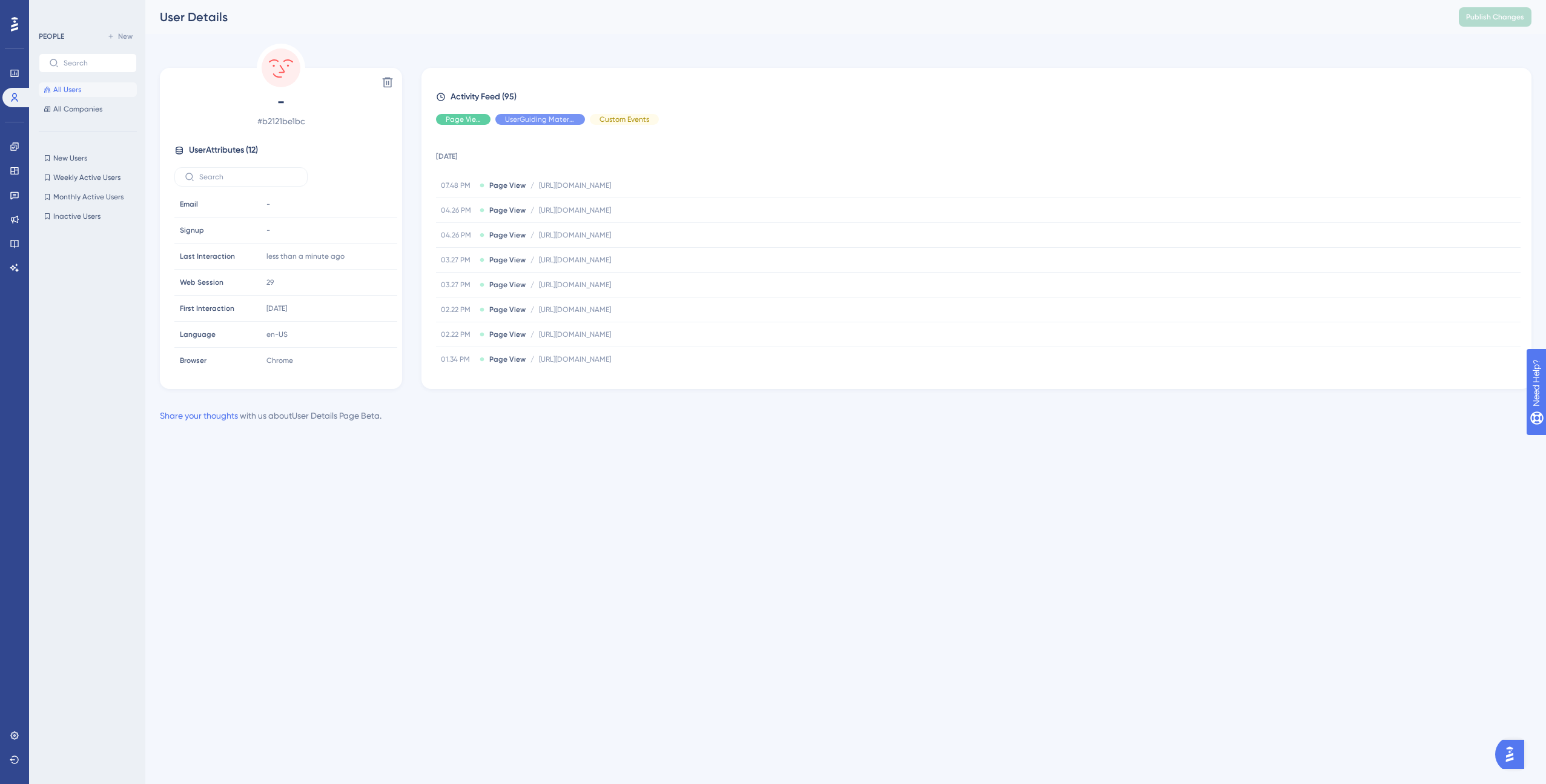
click at [87, 90] on button "All Users" at bounding box center [87, 90] width 98 height 15
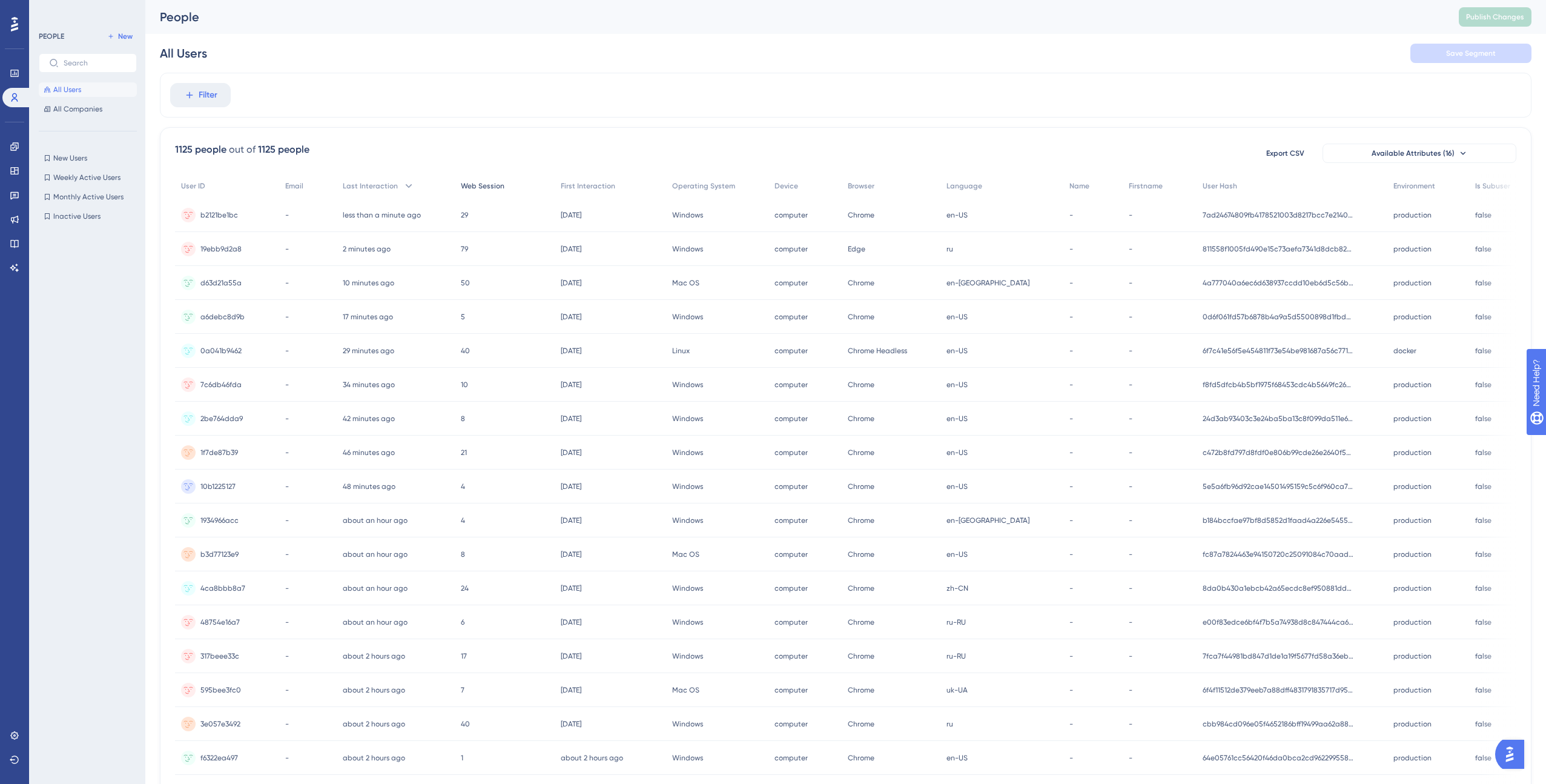
click at [504, 187] on span "Web Session" at bounding box center [482, 186] width 44 height 10
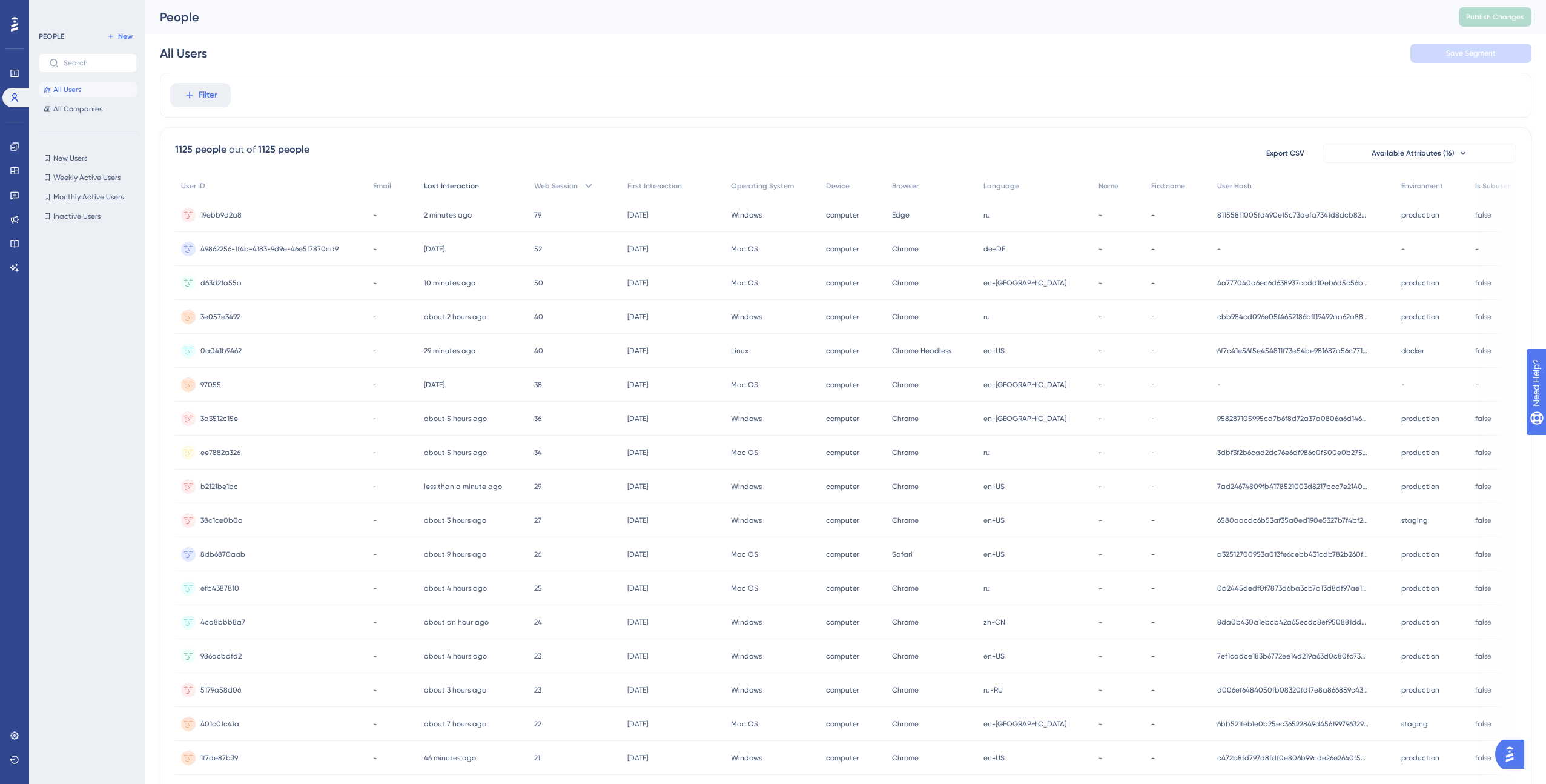
click at [478, 187] on span "Last Interaction" at bounding box center [451, 186] width 55 height 10
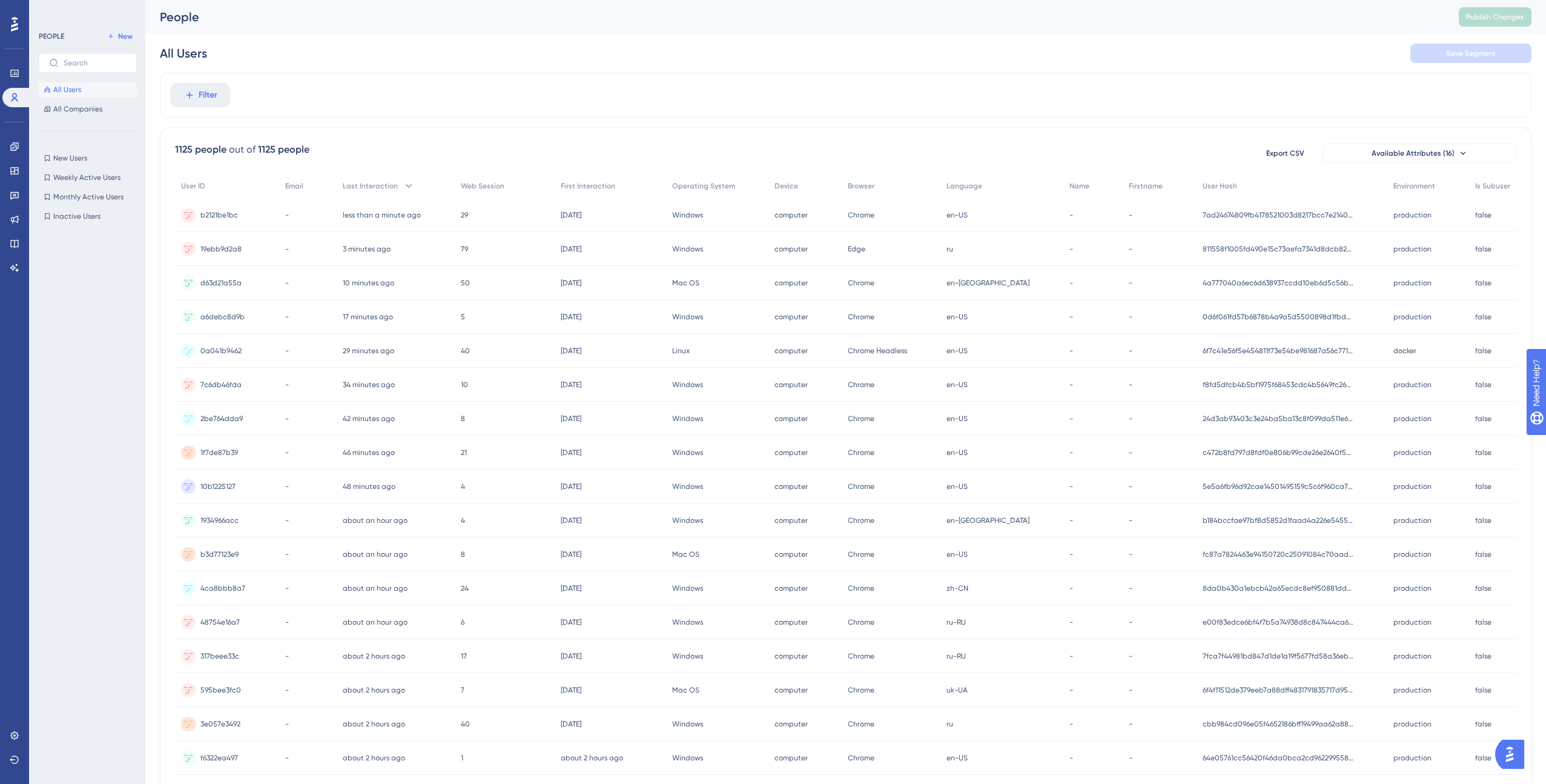
scroll to position [1, 0]
click at [253, 356] on div "0a041b9462 0a041b9462" at bounding box center [227, 350] width 104 height 34
click at [219, 95] on button "Filter" at bounding box center [201, 94] width 61 height 24
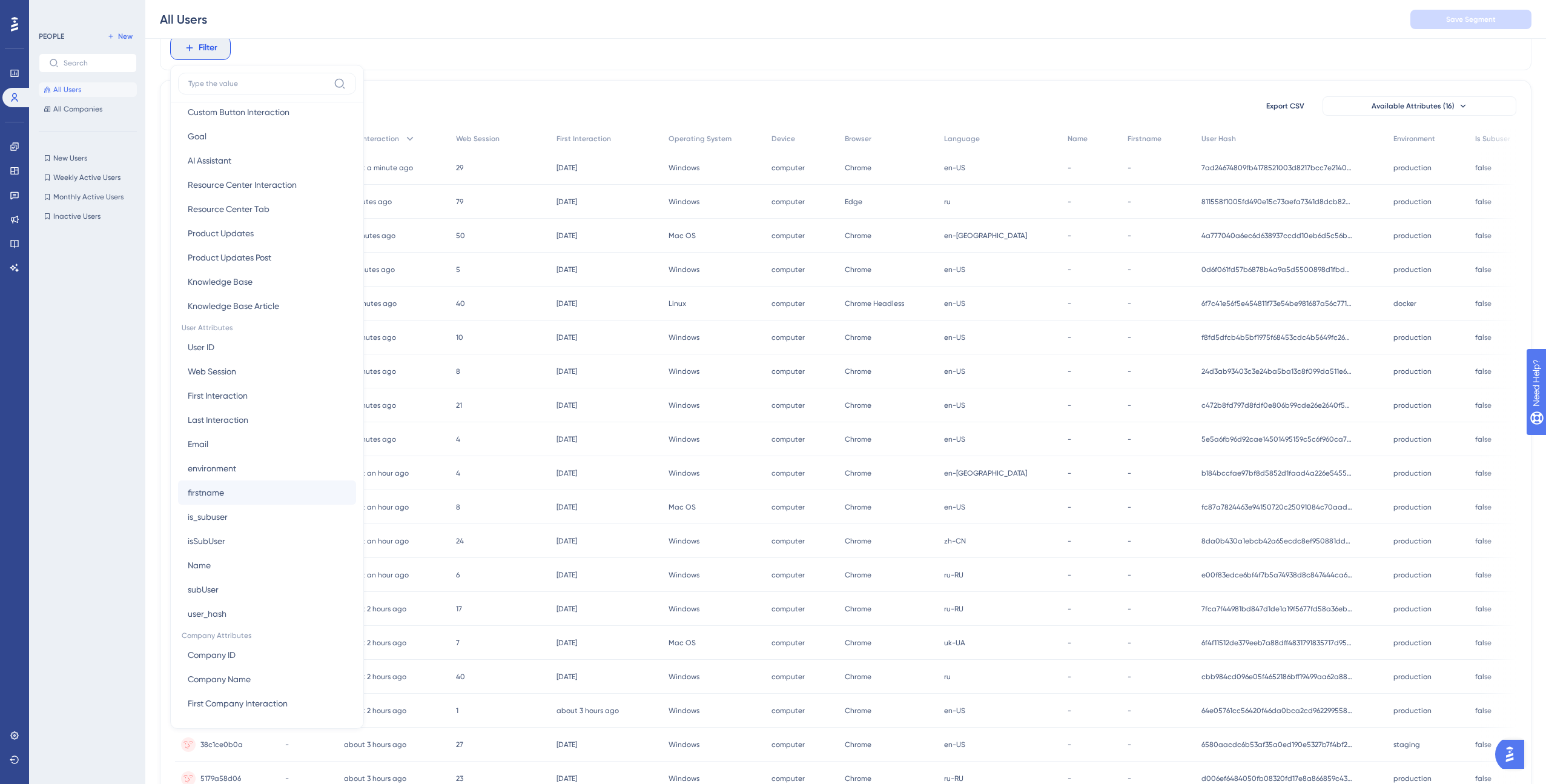
scroll to position [336, 0]
click at [227, 460] on span "environment" at bounding box center [211, 467] width 49 height 15
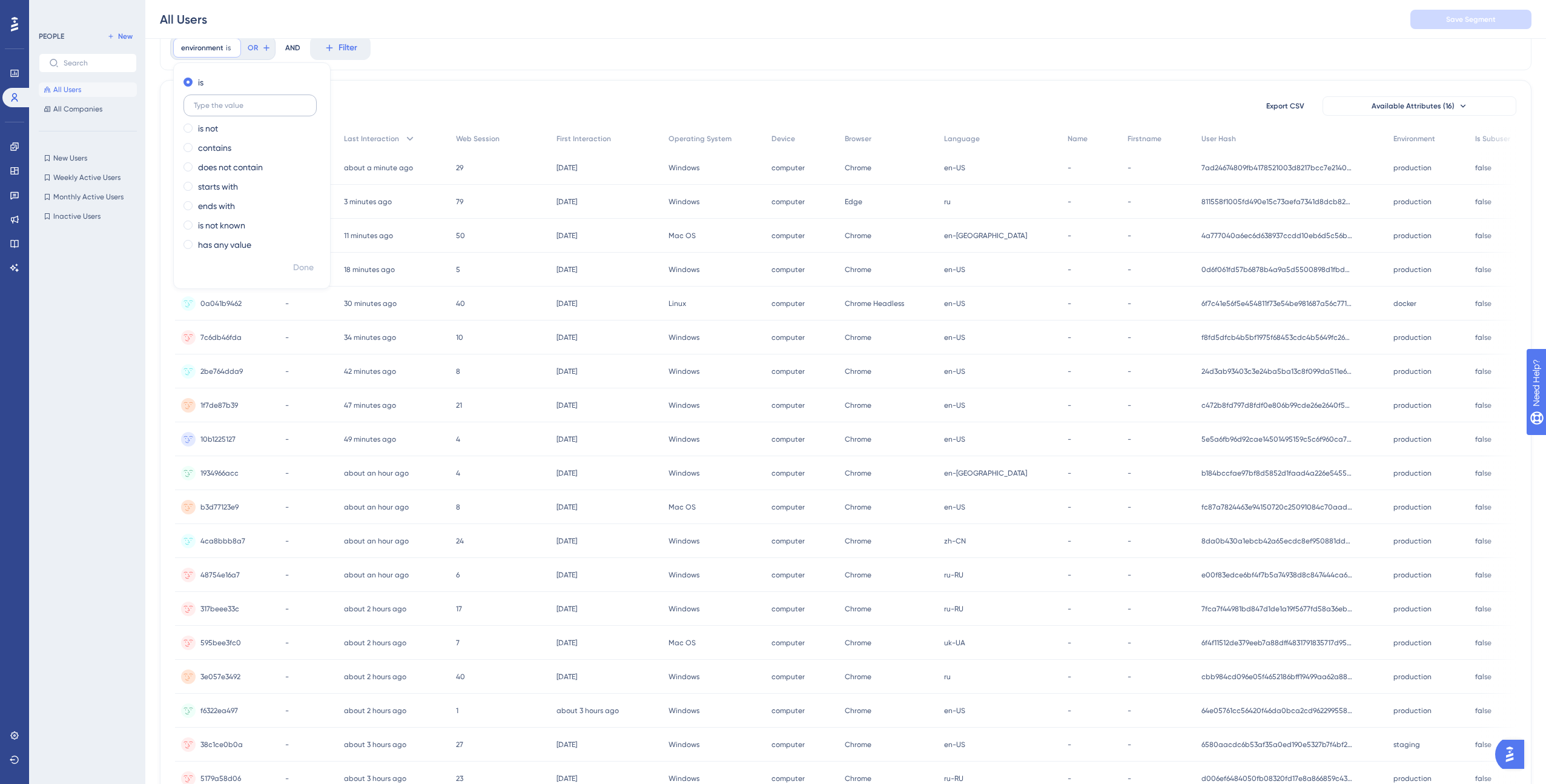
click at [218, 106] on input "text" at bounding box center [250, 105] width 113 height 8
type input "production"
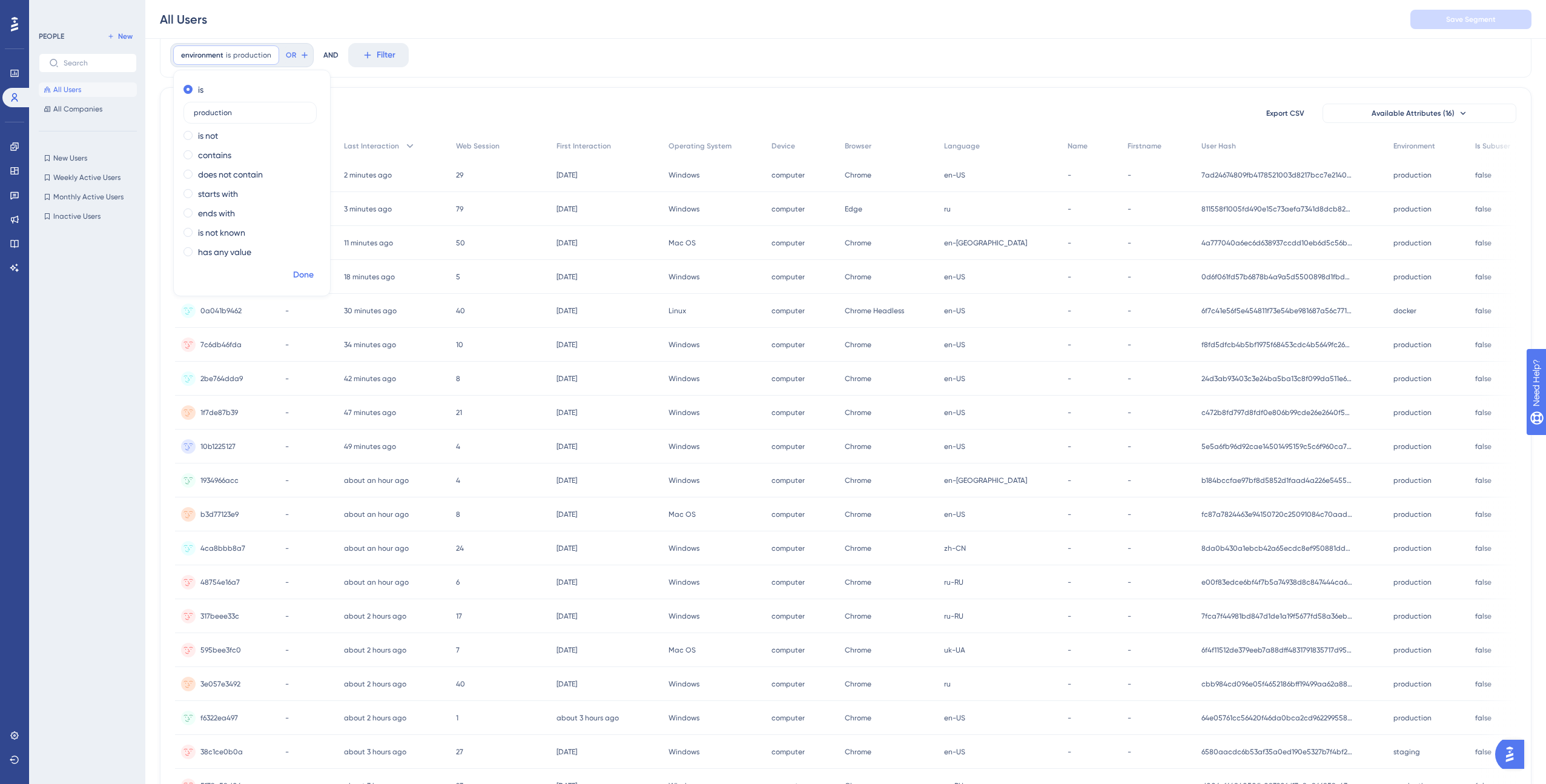
click at [306, 276] on span "Done" at bounding box center [303, 275] width 21 height 15
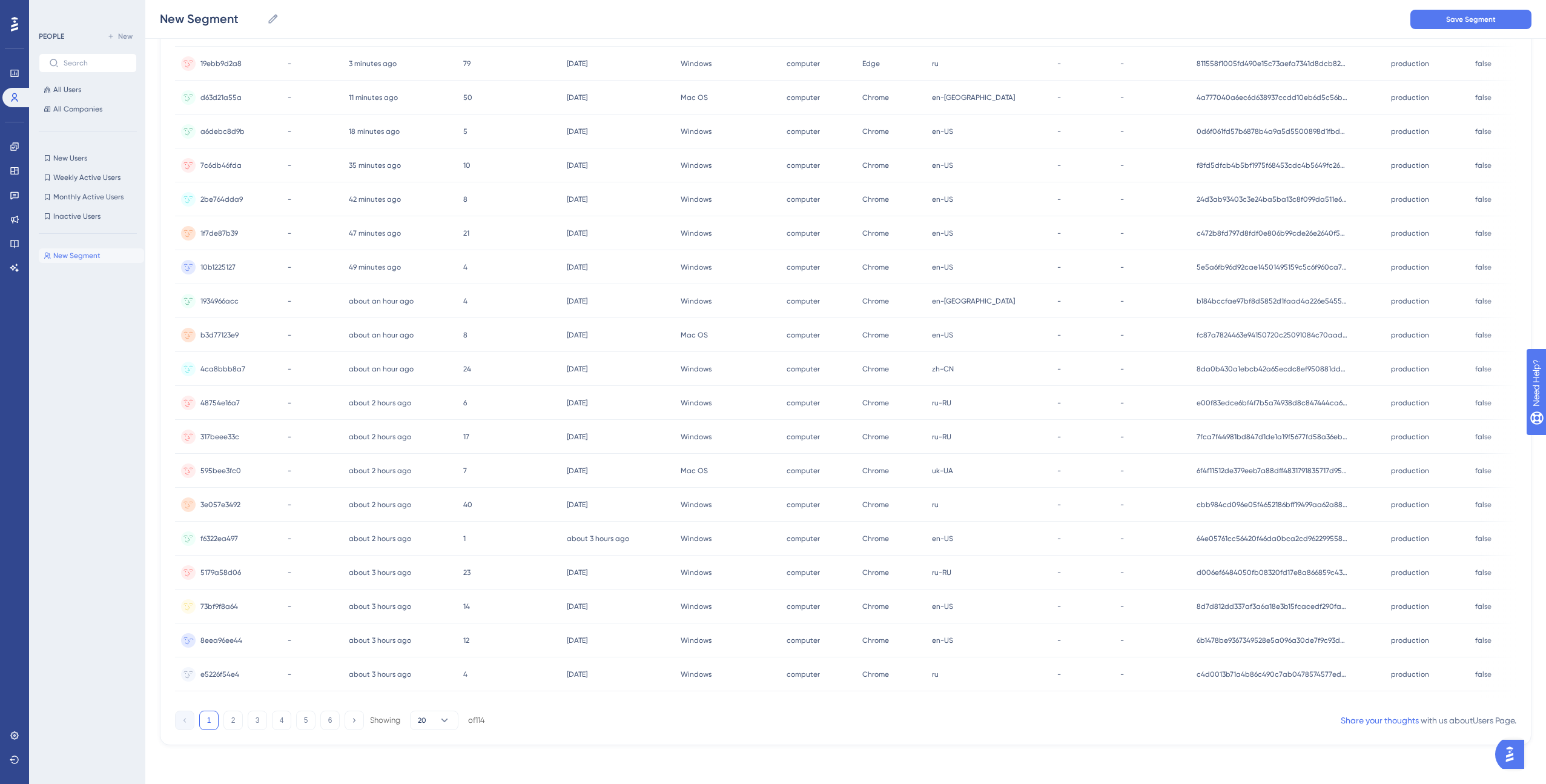
scroll to position [194, 0]
click at [236, 721] on button "2" at bounding box center [234, 721] width 20 height 20
click at [642, 471] on div "about 5 hours ago [DATE] 14:25" at bounding box center [616, 470] width 114 height 34
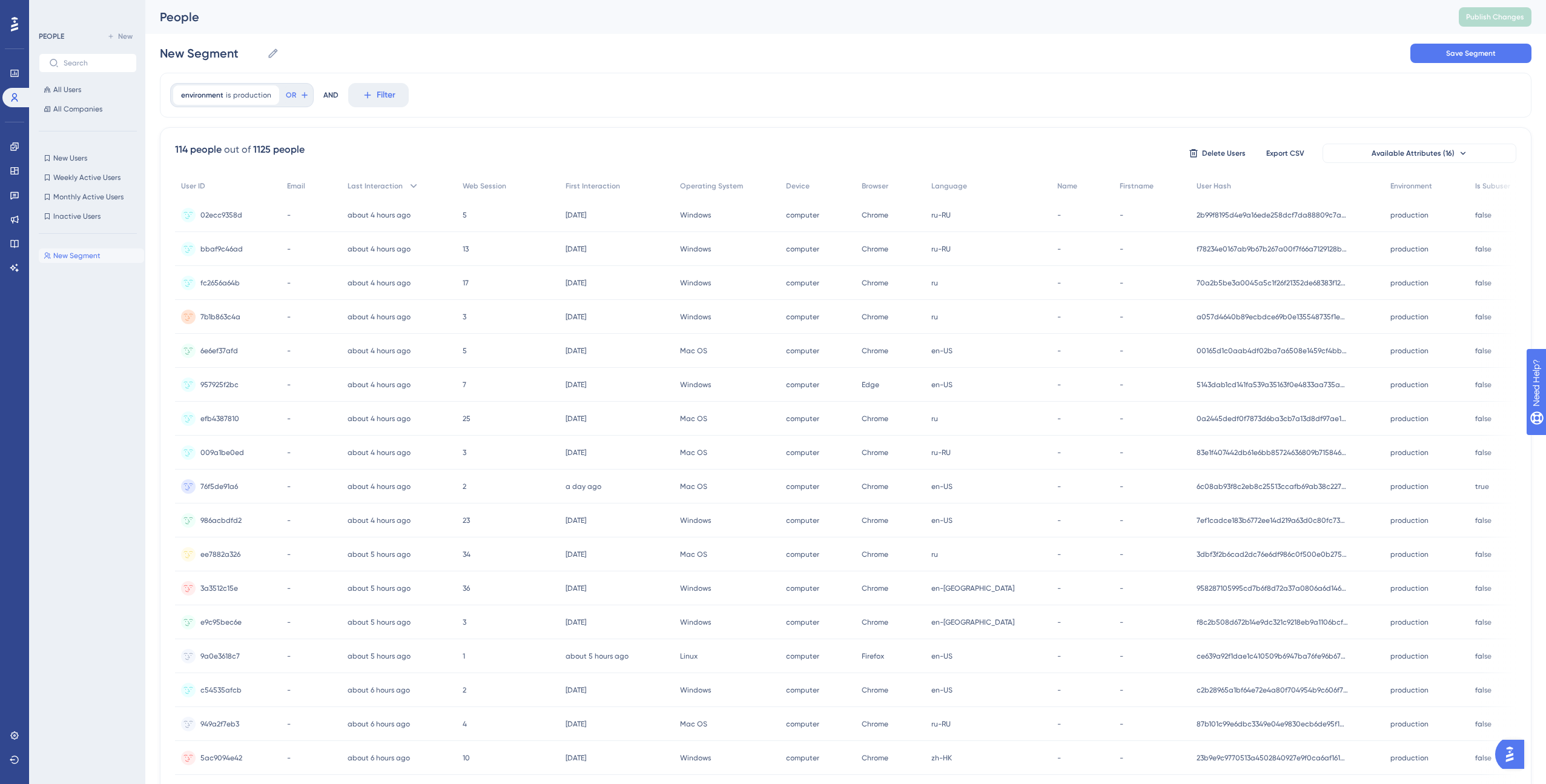
scroll to position [1, 0]
